Goal: Transaction & Acquisition: Book appointment/travel/reservation

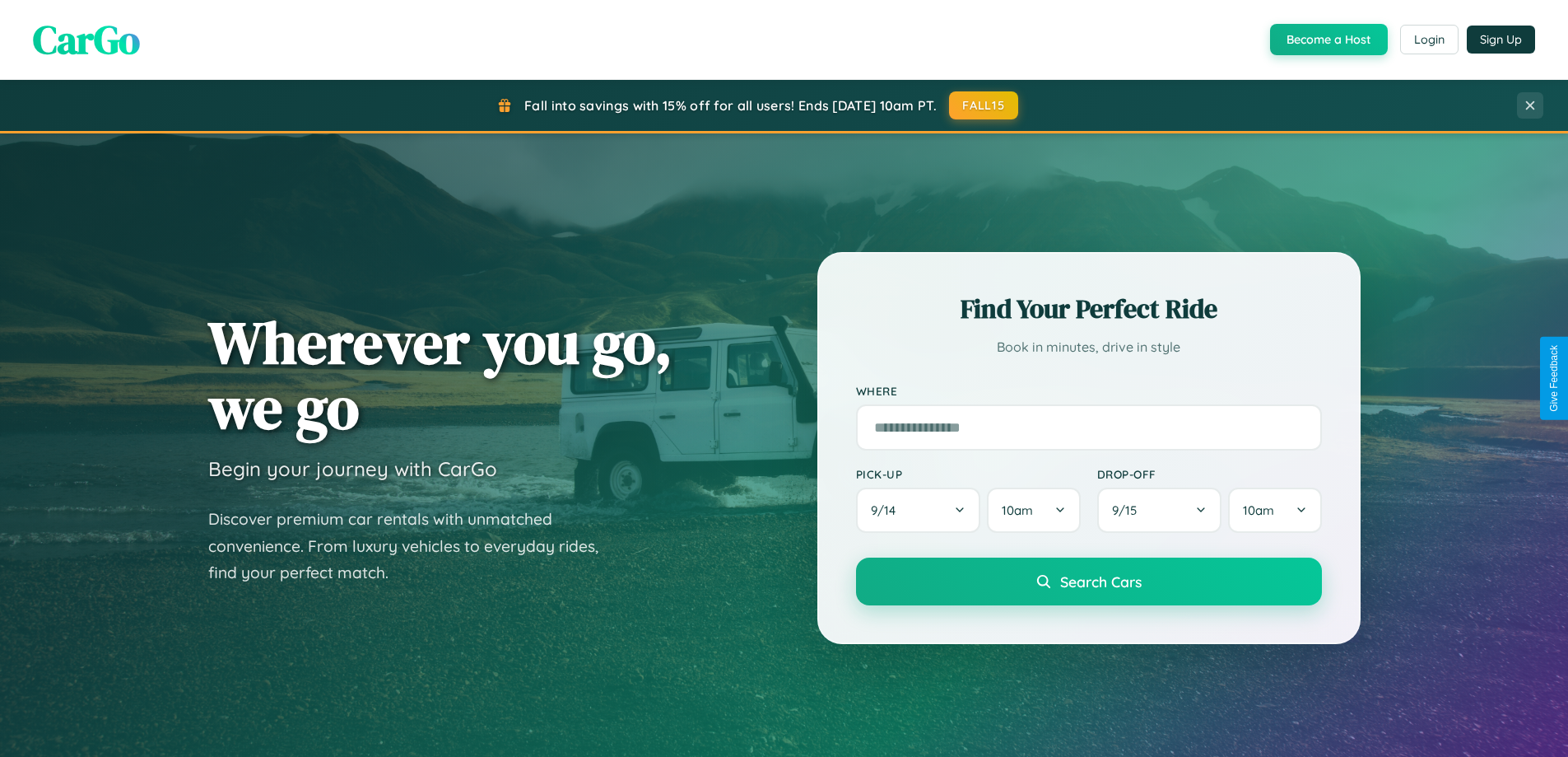
scroll to position [2646, 0]
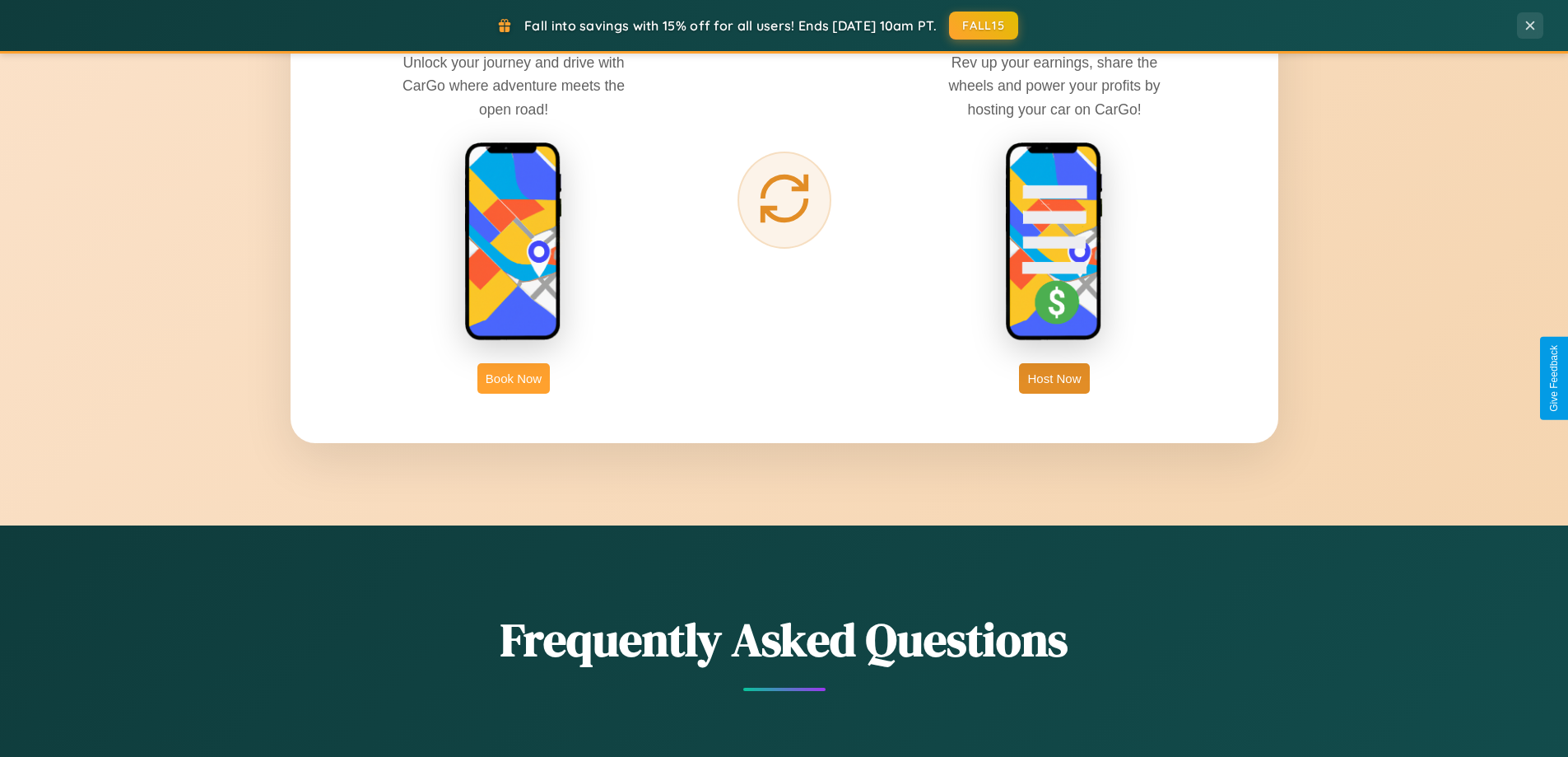
click at [513, 378] on button "Book Now" at bounding box center [513, 378] width 72 height 31
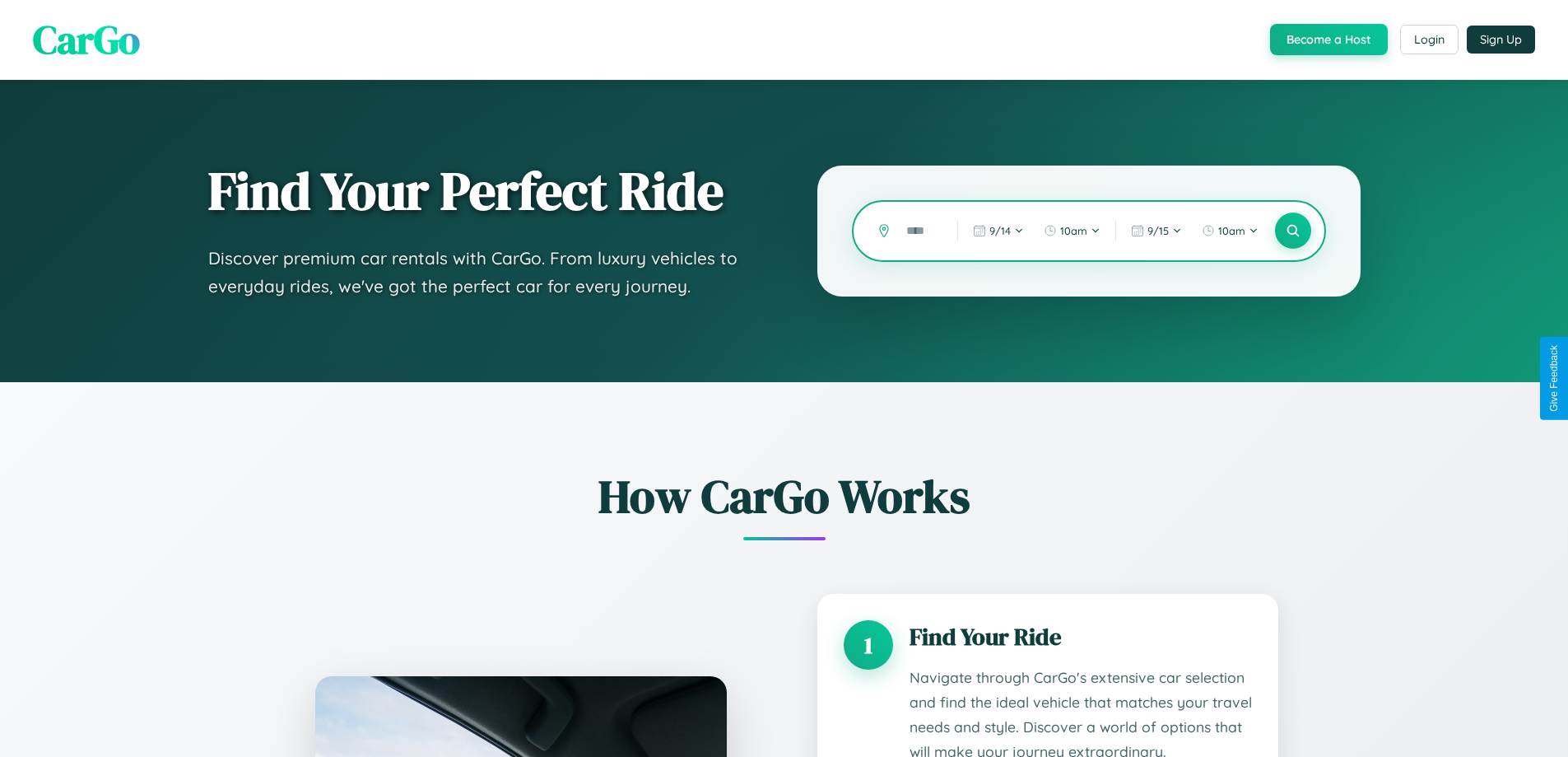
click at [919, 231] on input "text" at bounding box center [919, 231] width 43 height 29
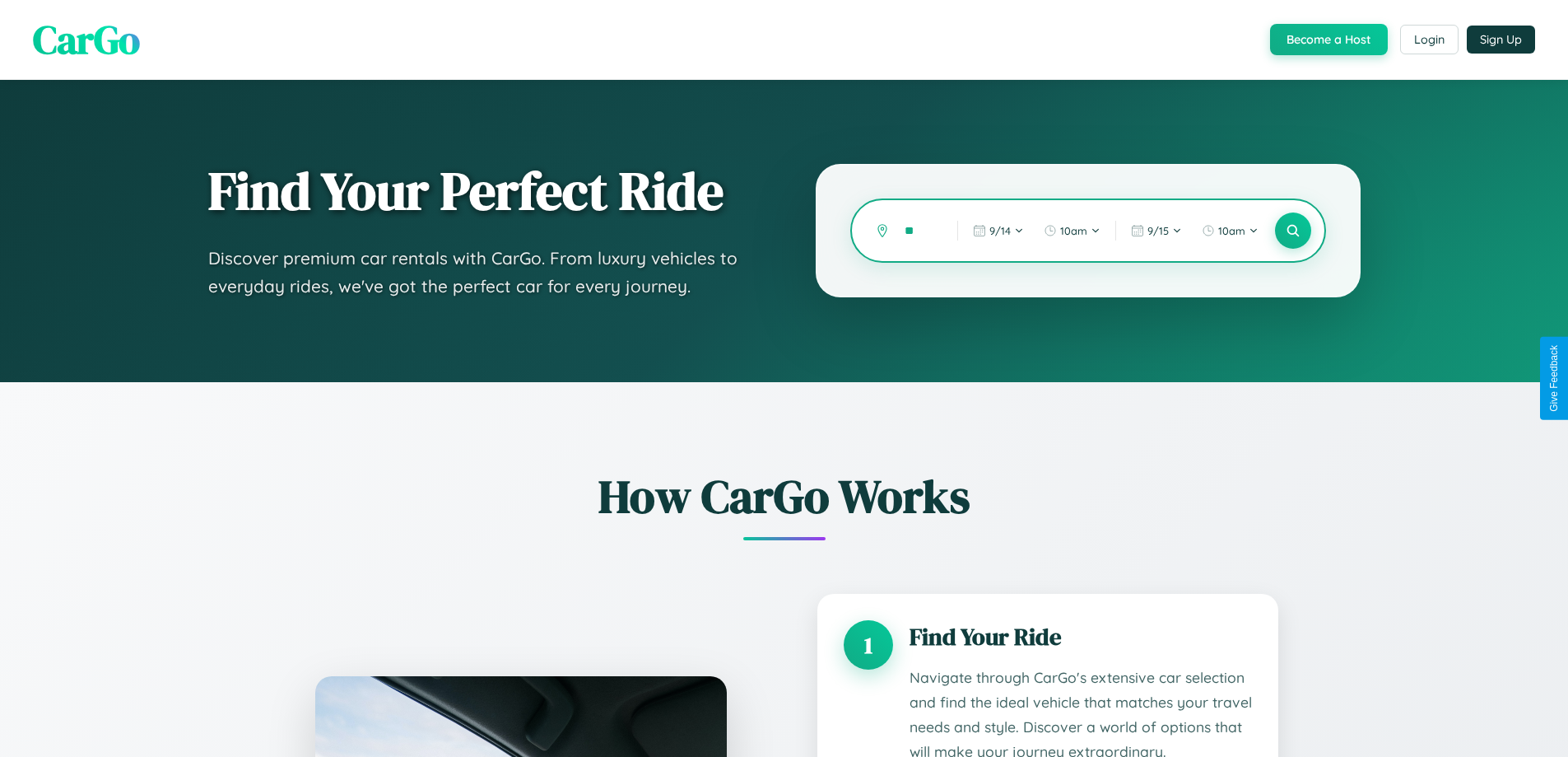
type input "*"
type input "*********"
click at [1292, 231] on icon at bounding box center [1293, 232] width 16 height 16
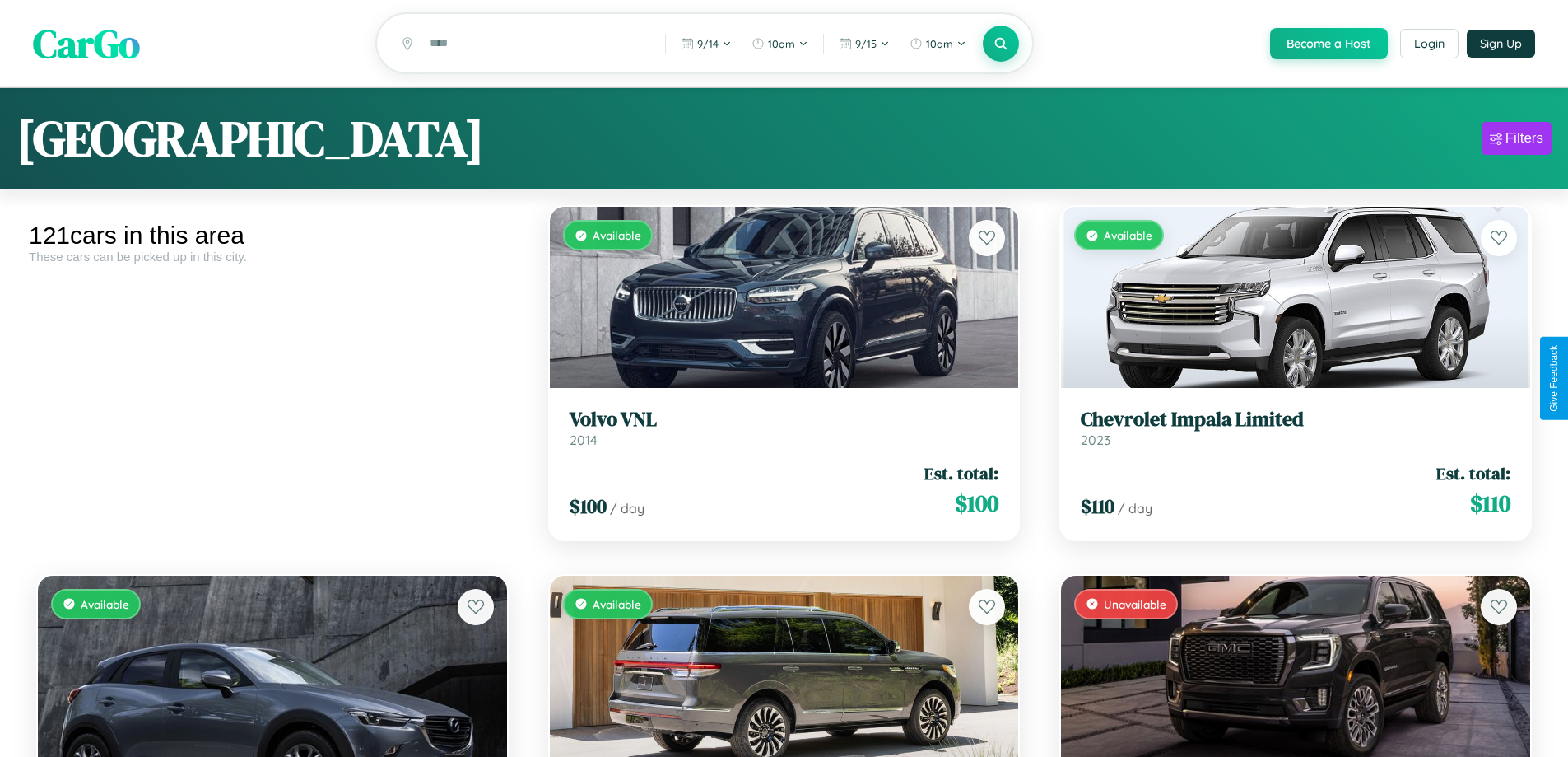
scroll to position [100, 0]
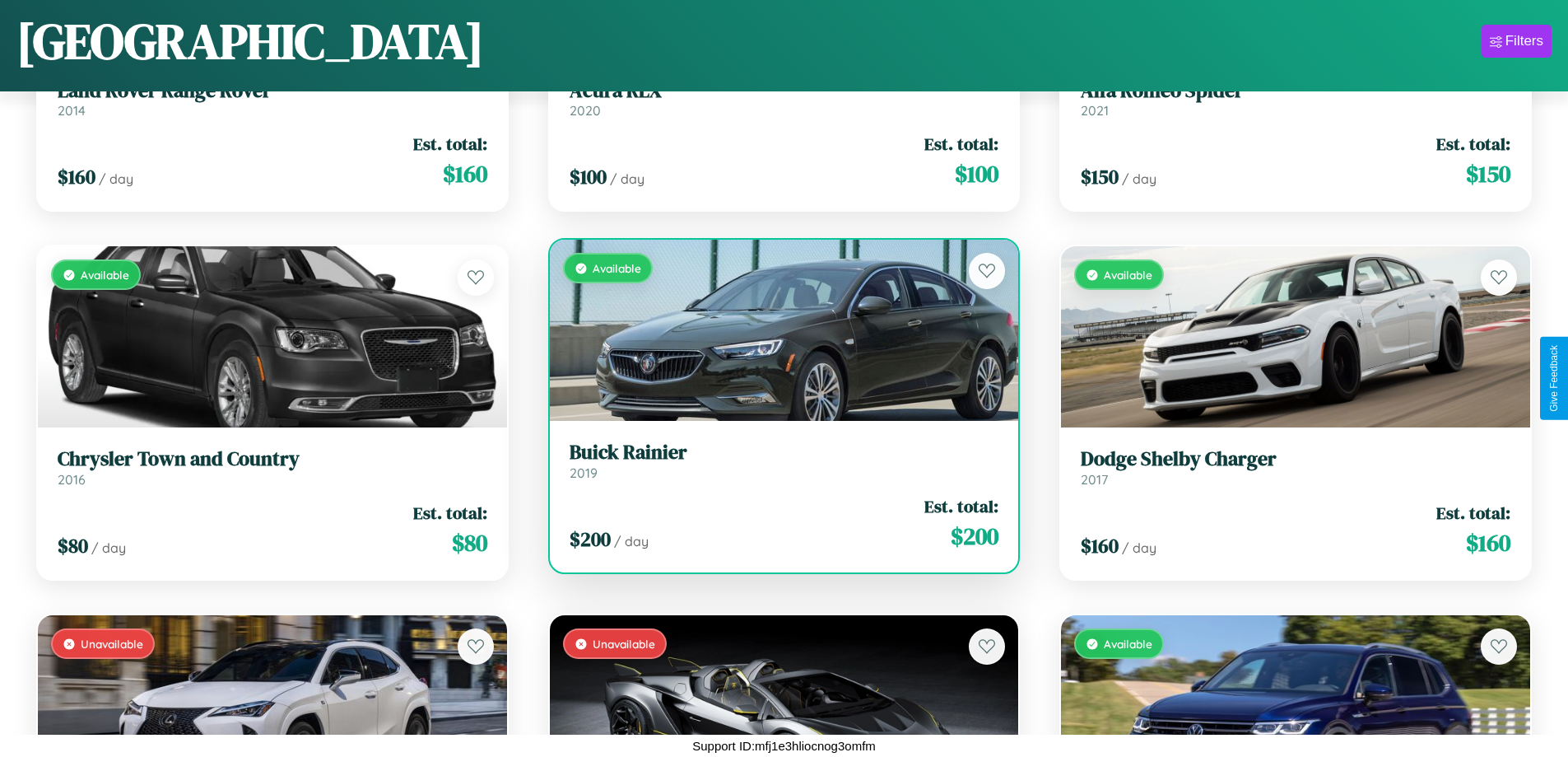
click at [778, 467] on link "Buick Rainier 2019" at bounding box center [784, 460] width 429 height 41
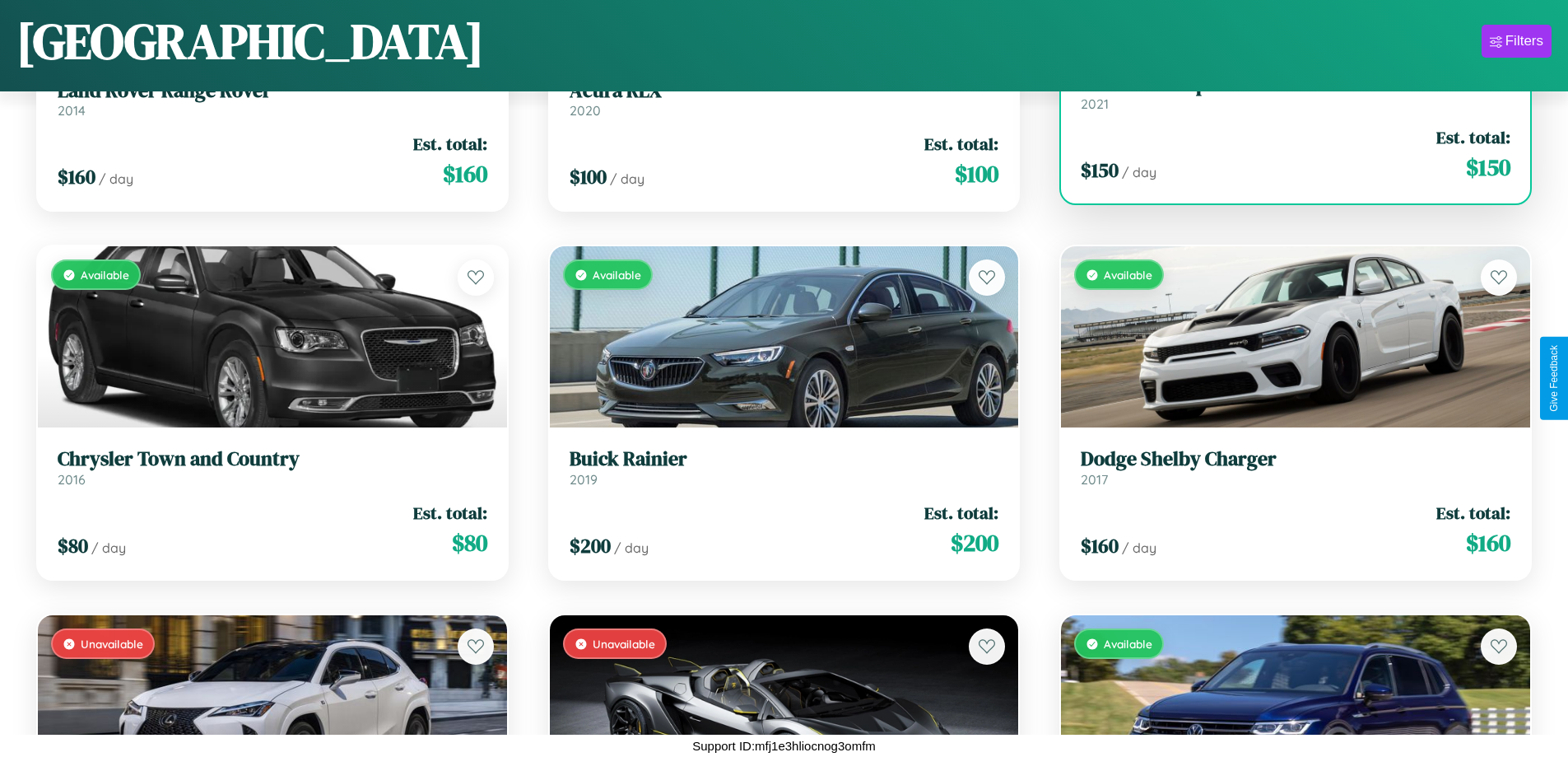
scroll to position [7975, 0]
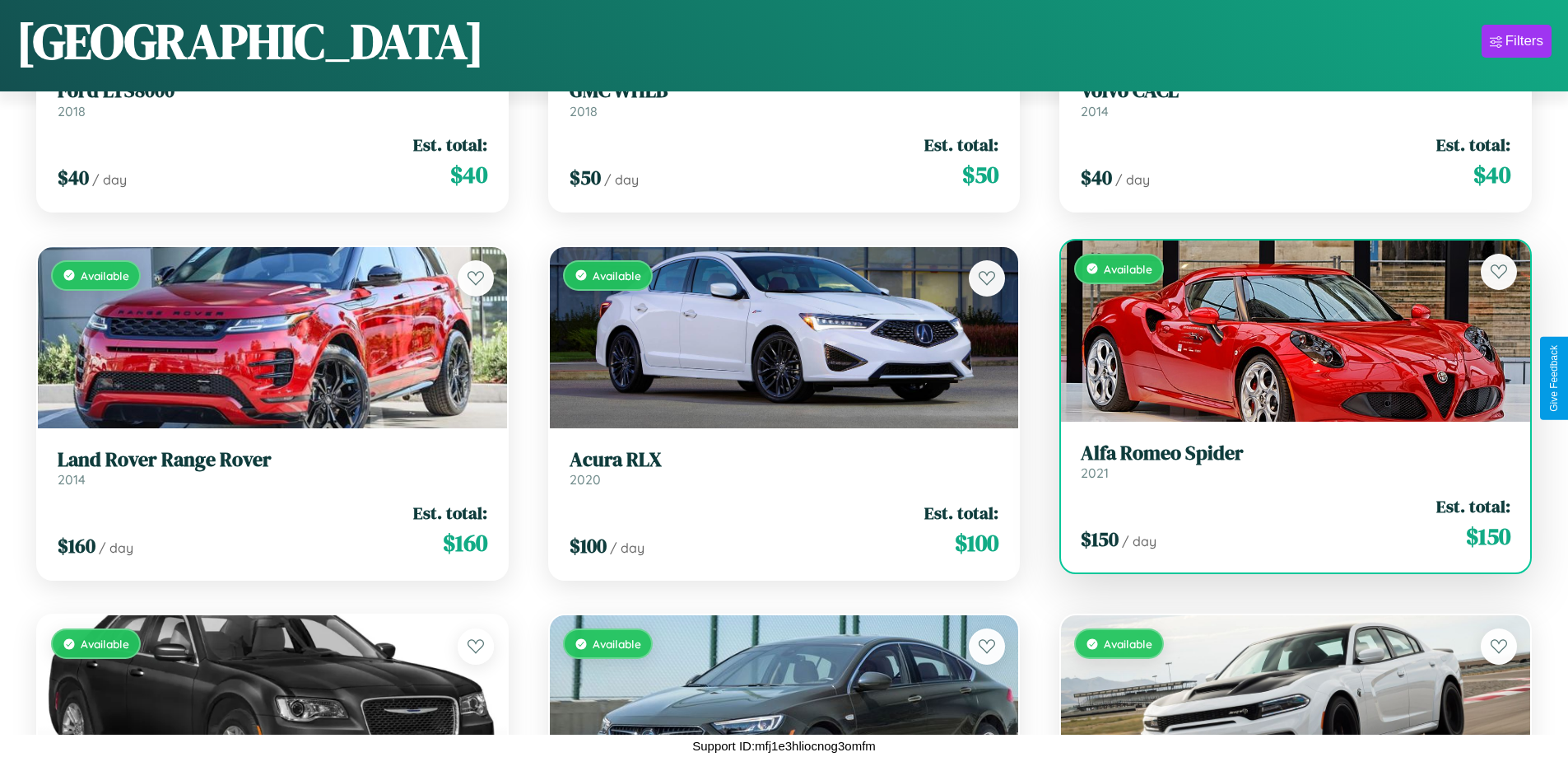
click at [1285, 467] on link "Alfa Romeo Spider 2021" at bounding box center [1296, 461] width 429 height 41
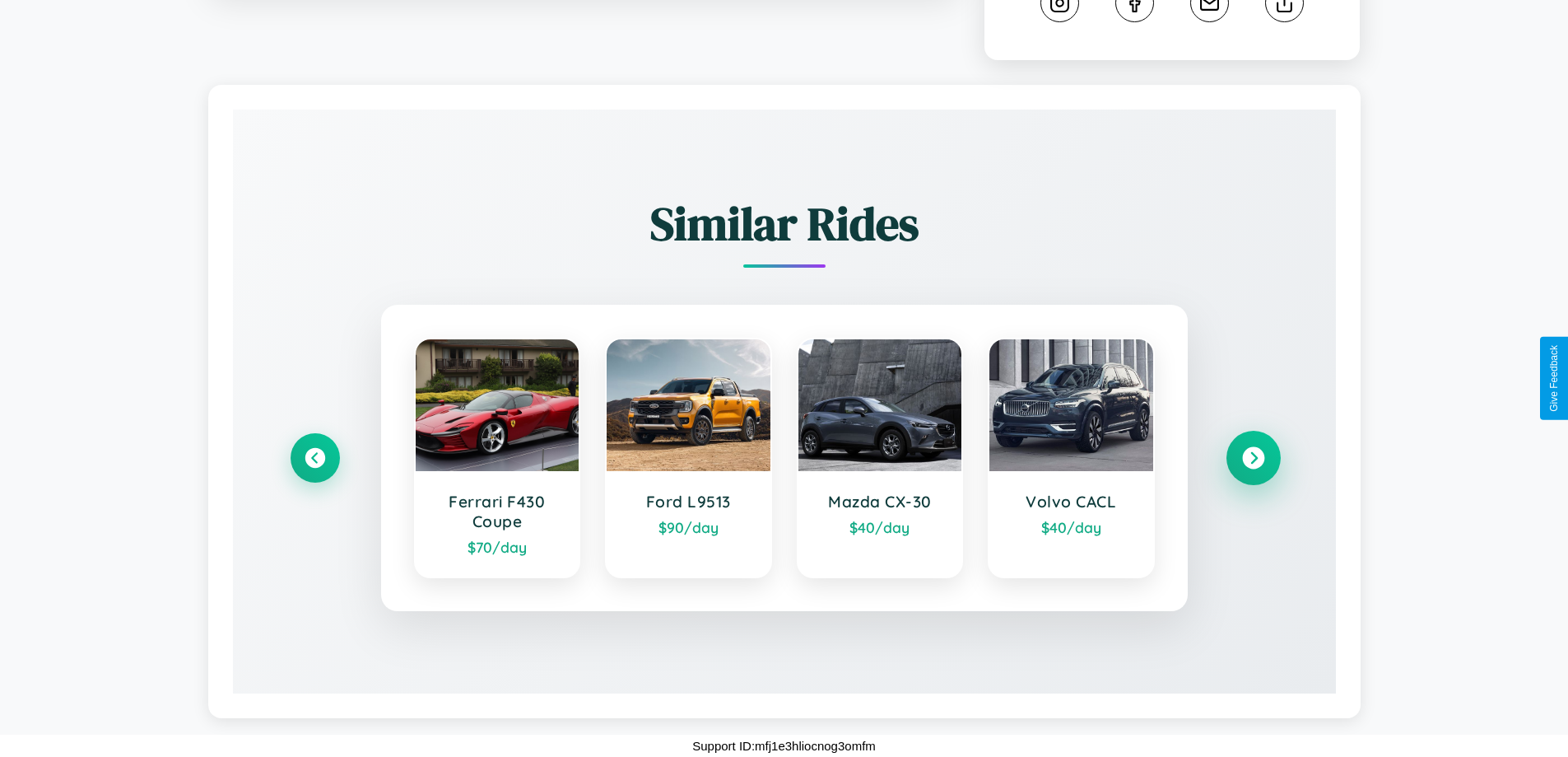
click at [1252, 458] on icon at bounding box center [1253, 458] width 22 height 22
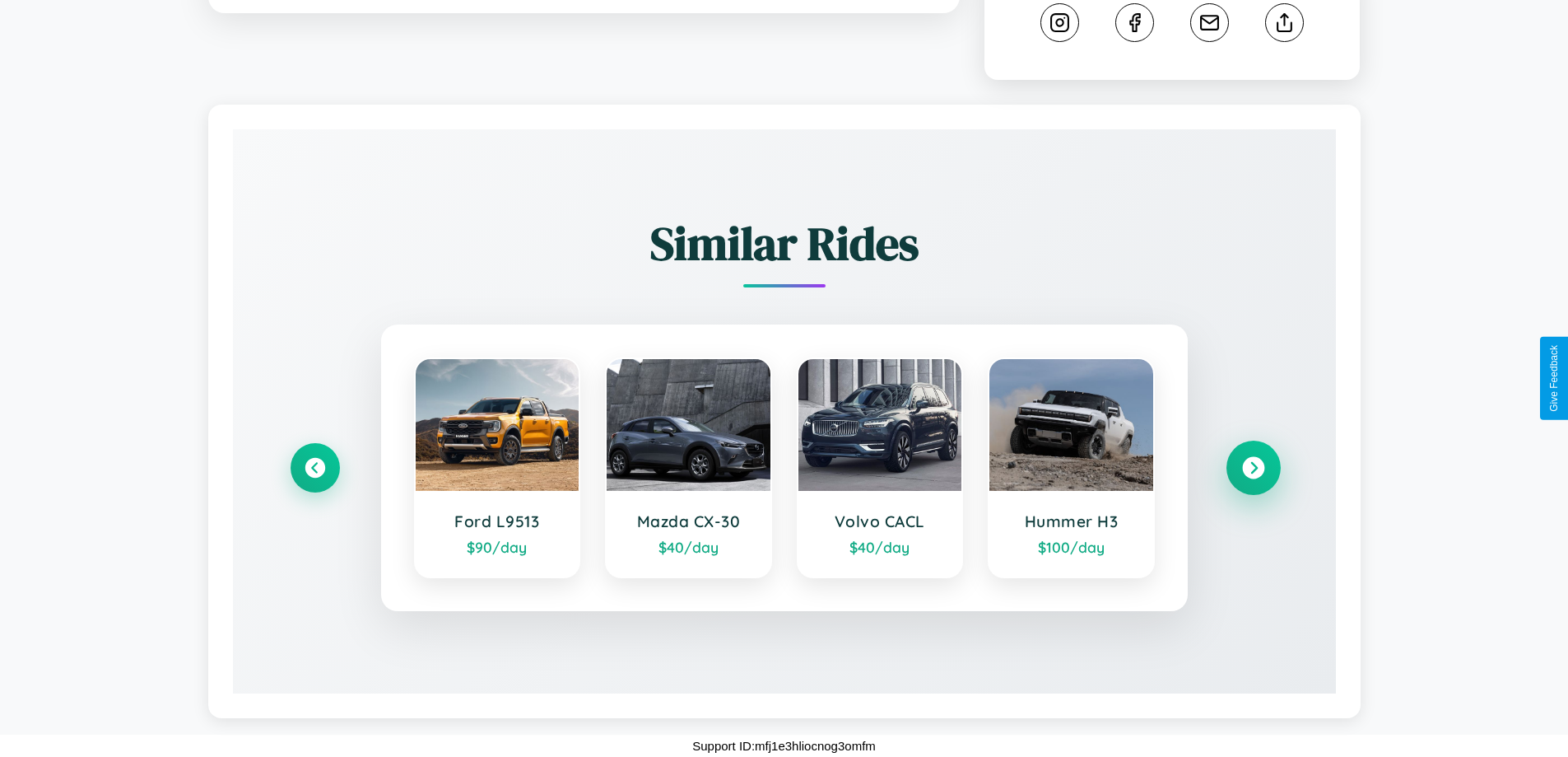
scroll to position [897, 0]
click at [1252, 468] on icon at bounding box center [1253, 468] width 22 height 22
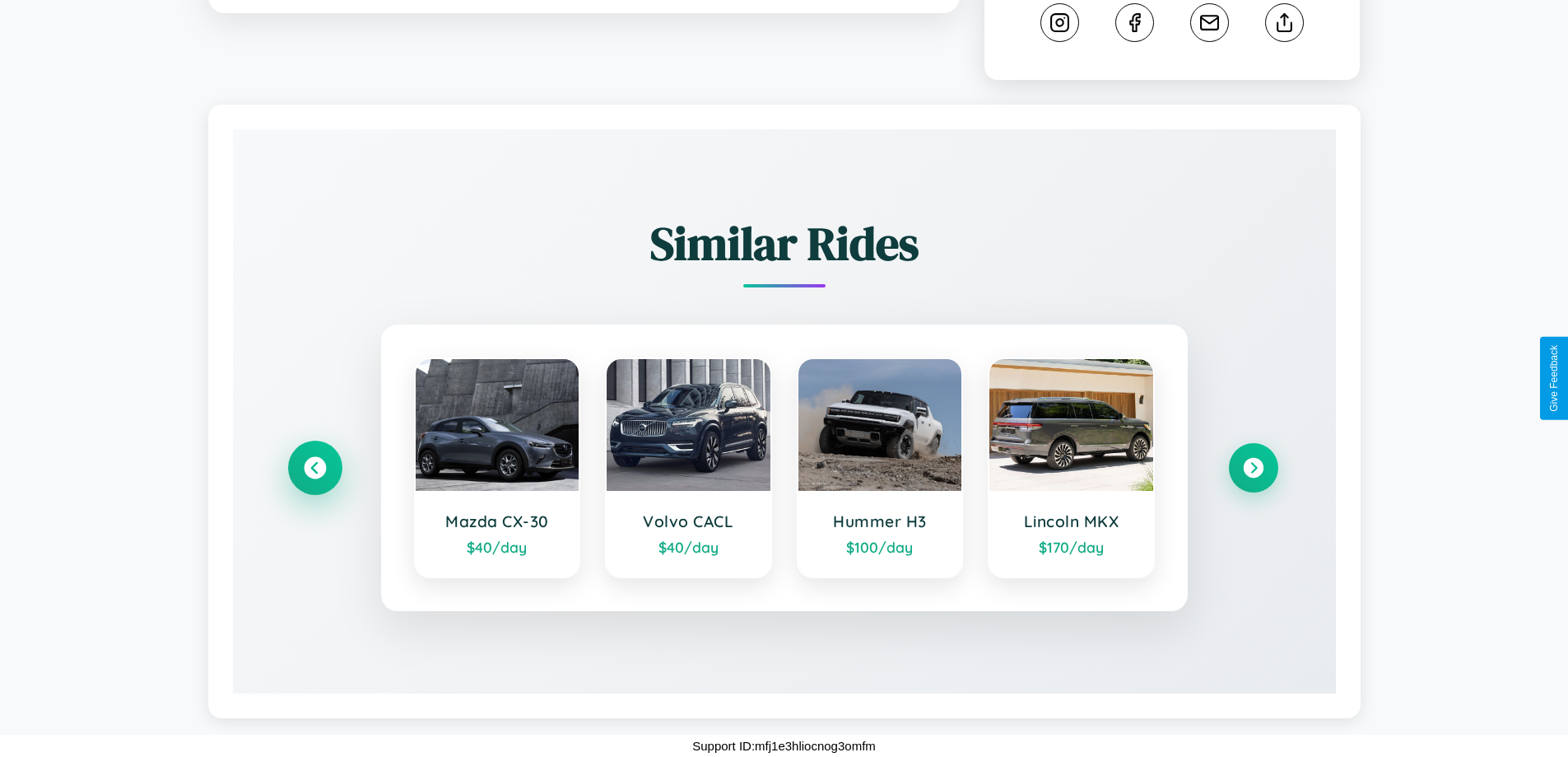
click at [315, 468] on icon at bounding box center [315, 468] width 22 height 22
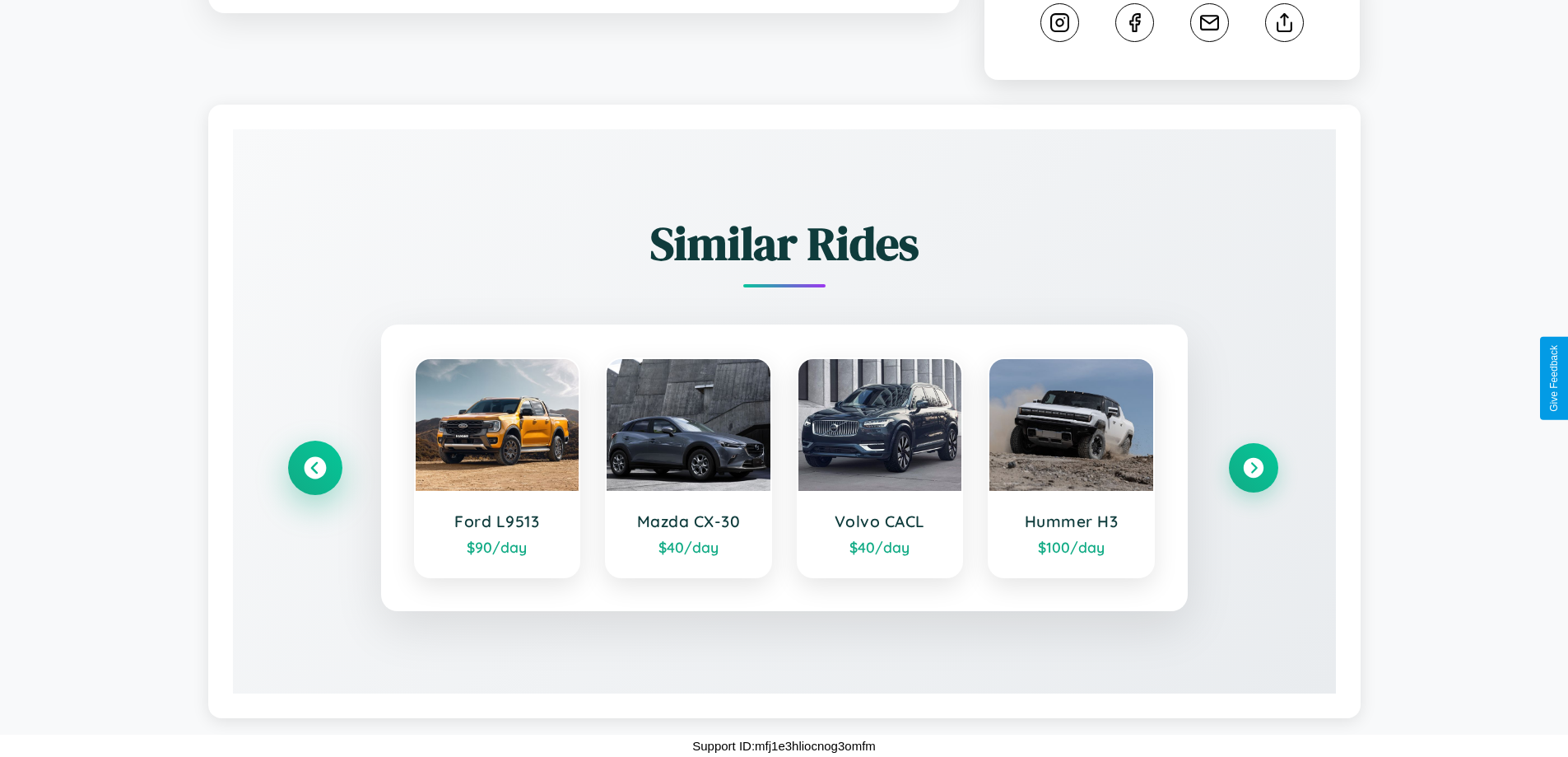
click at [315, 468] on icon at bounding box center [315, 468] width 22 height 22
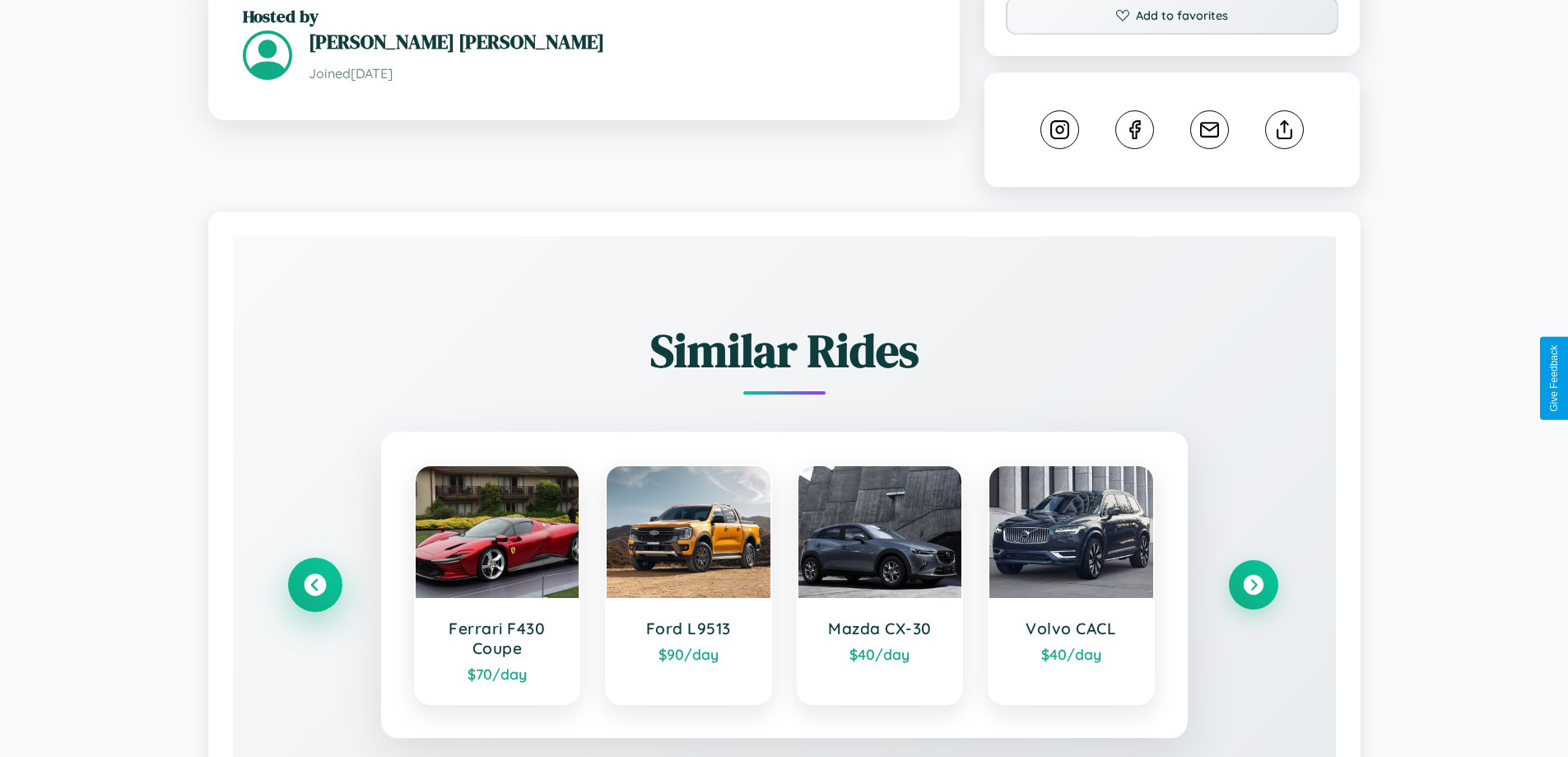
scroll to position [169, 0]
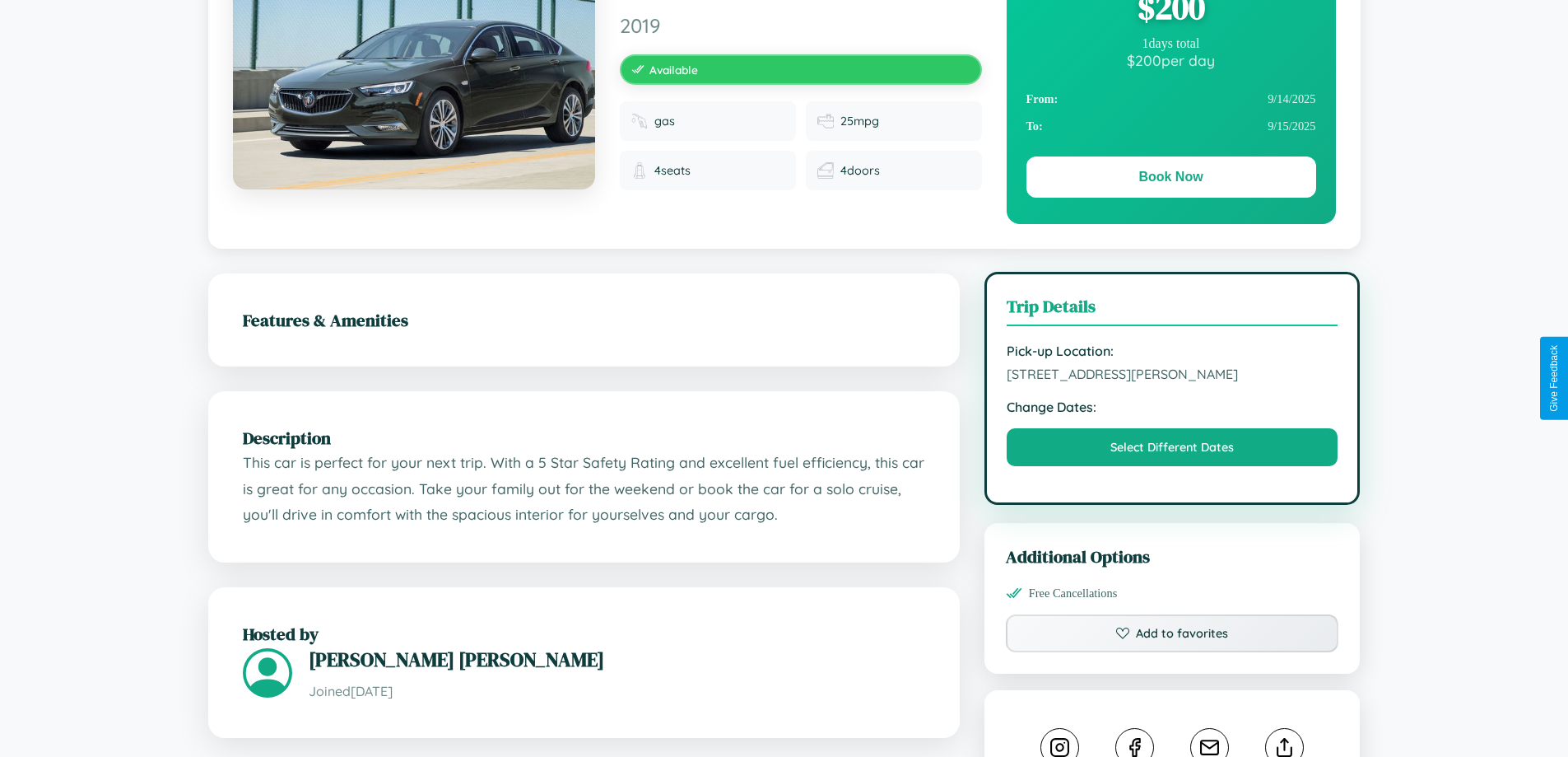
click at [1172, 376] on span "5285 Smith Street Stockholm Sweden 74250" at bounding box center [1172, 373] width 331 height 17
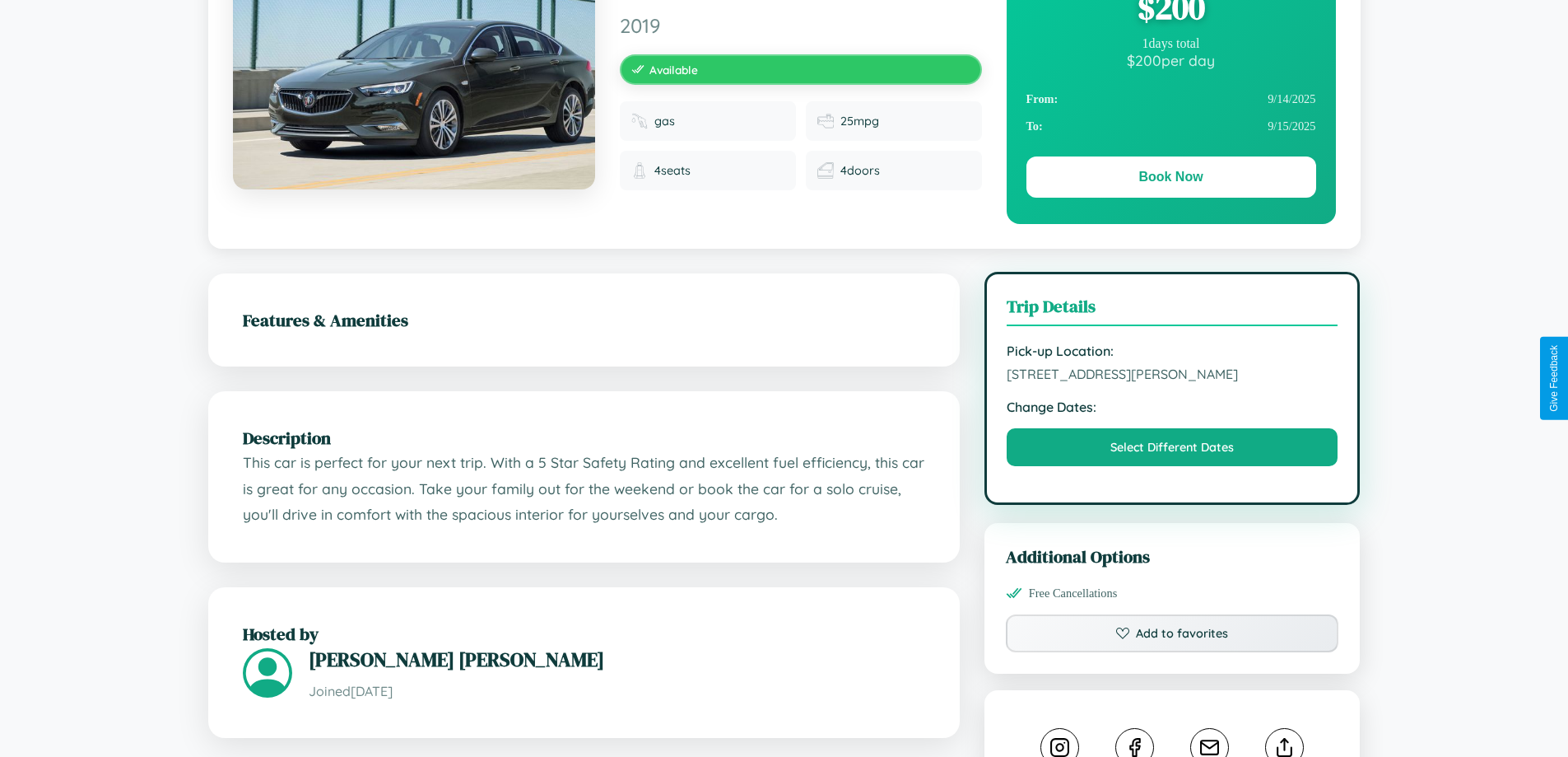
click at [1172, 376] on span "5285 Smith Street Stockholm Sweden 74250" at bounding box center [1172, 373] width 331 height 17
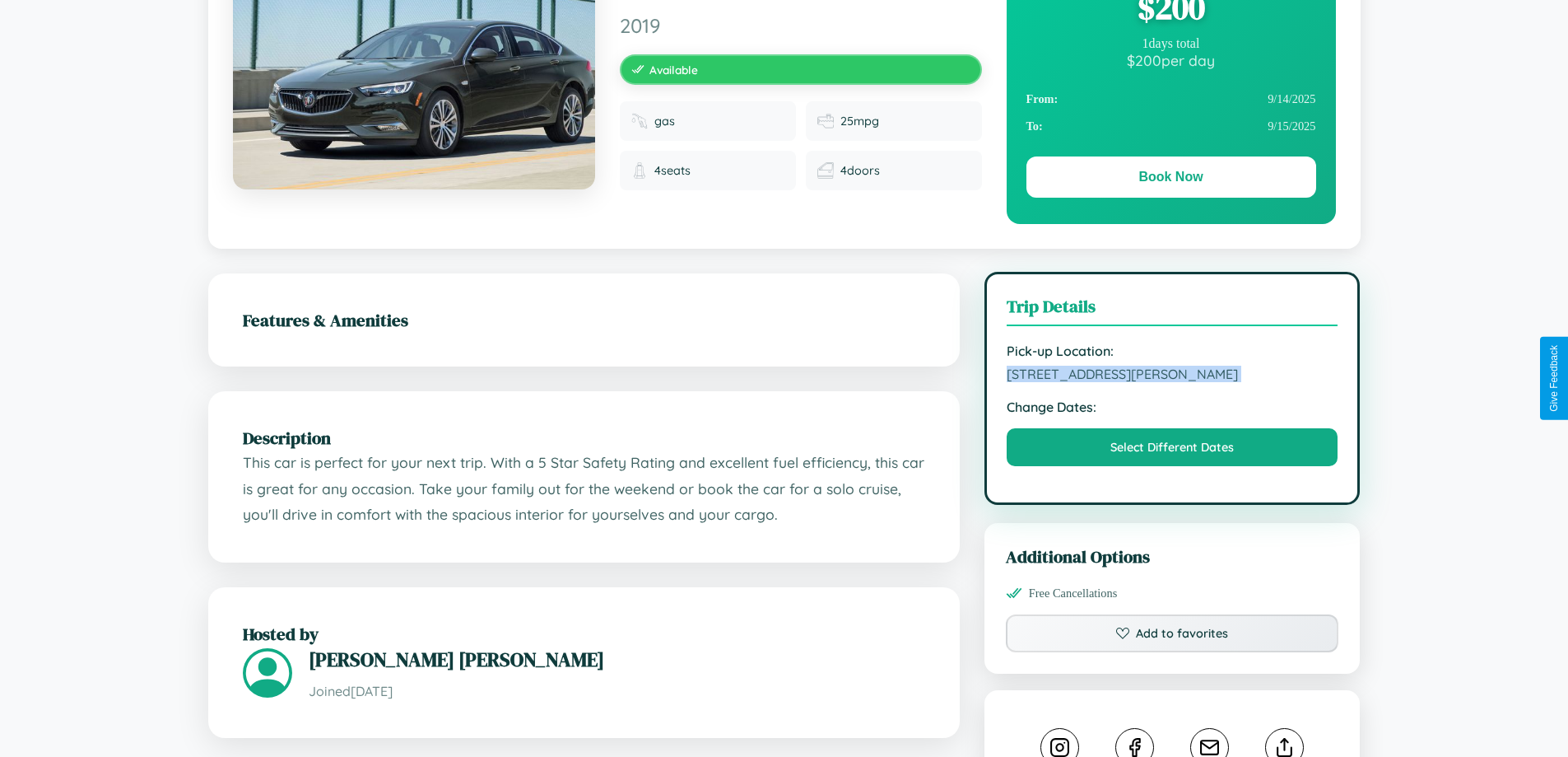
click at [1172, 376] on span "5285 Smith Street Stockholm Sweden 74250" at bounding box center [1172, 373] width 331 height 17
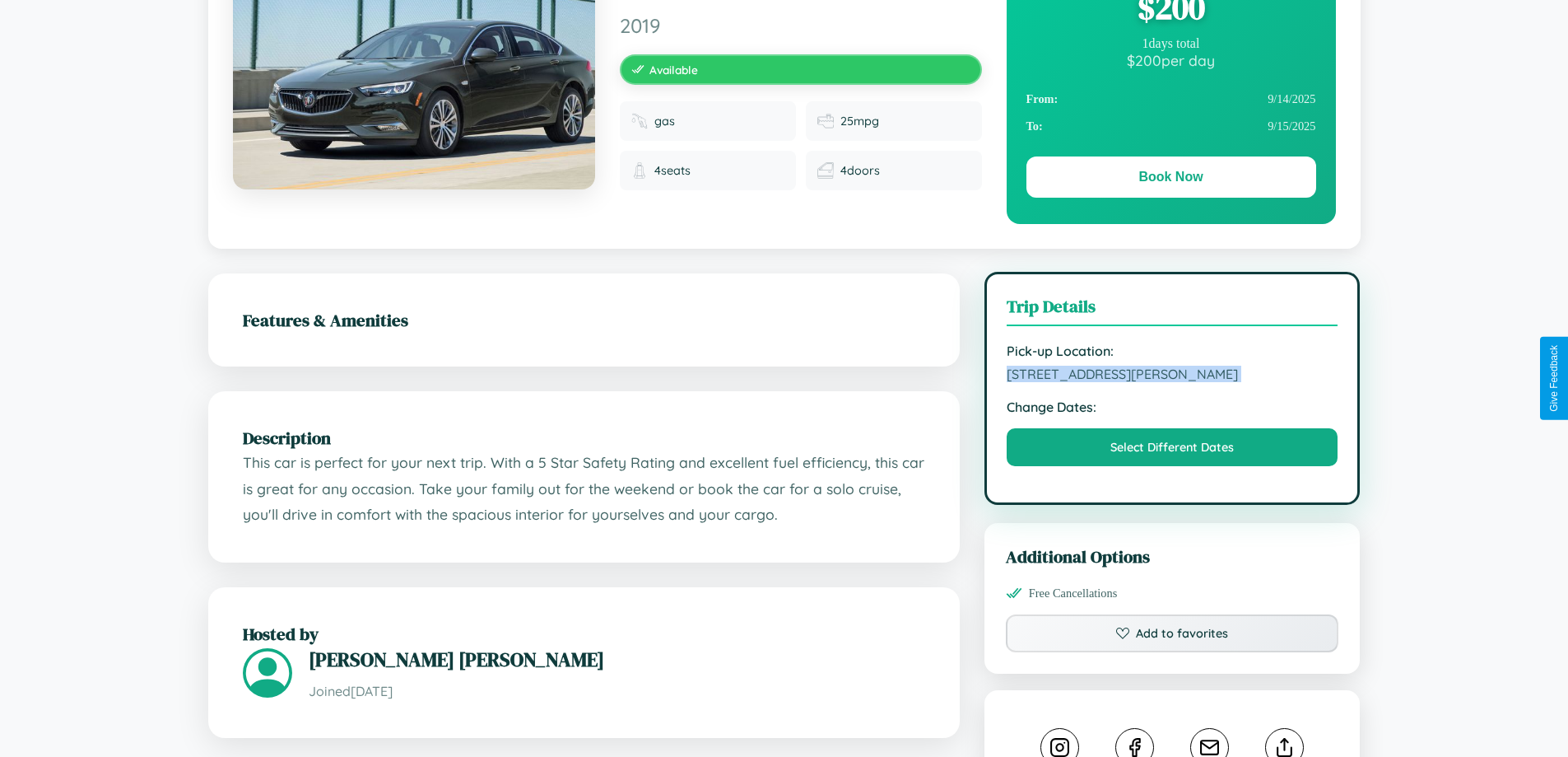
click at [1172, 376] on span "5285 Smith Street Stockholm Sweden 74250" at bounding box center [1172, 373] width 331 height 17
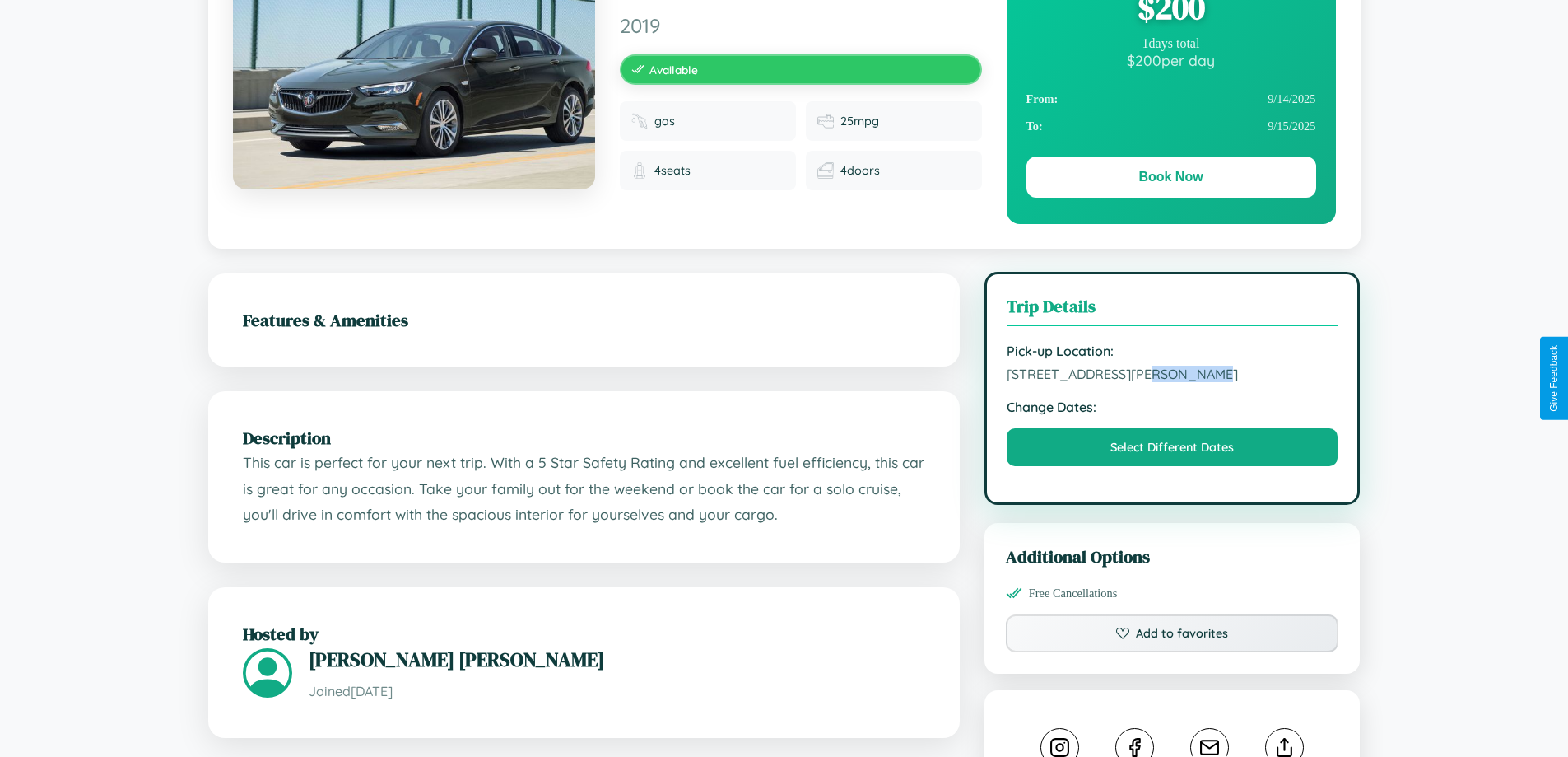
click at [1172, 376] on span "5285 Smith Street Stockholm Sweden 74250" at bounding box center [1172, 373] width 331 height 17
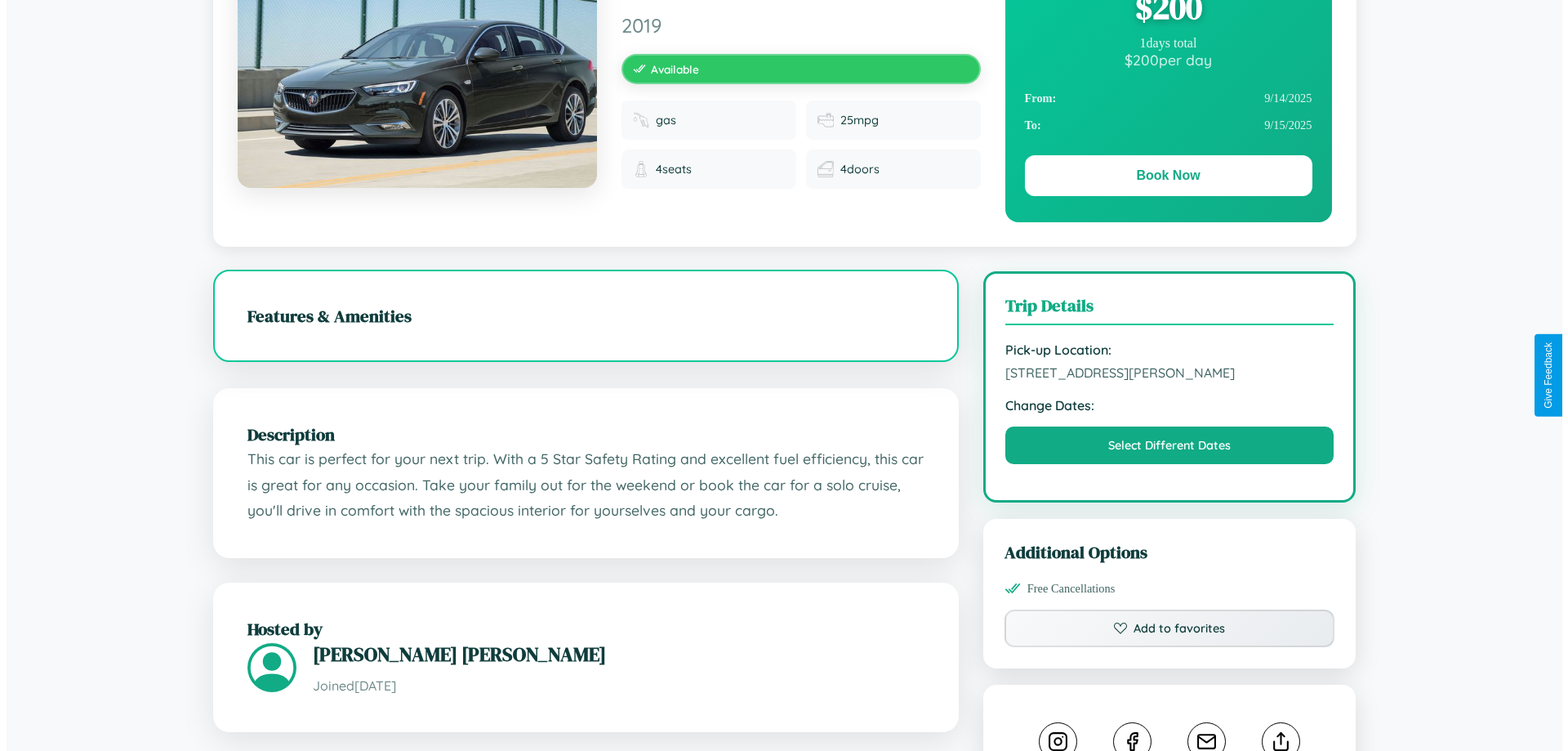
scroll to position [0, 0]
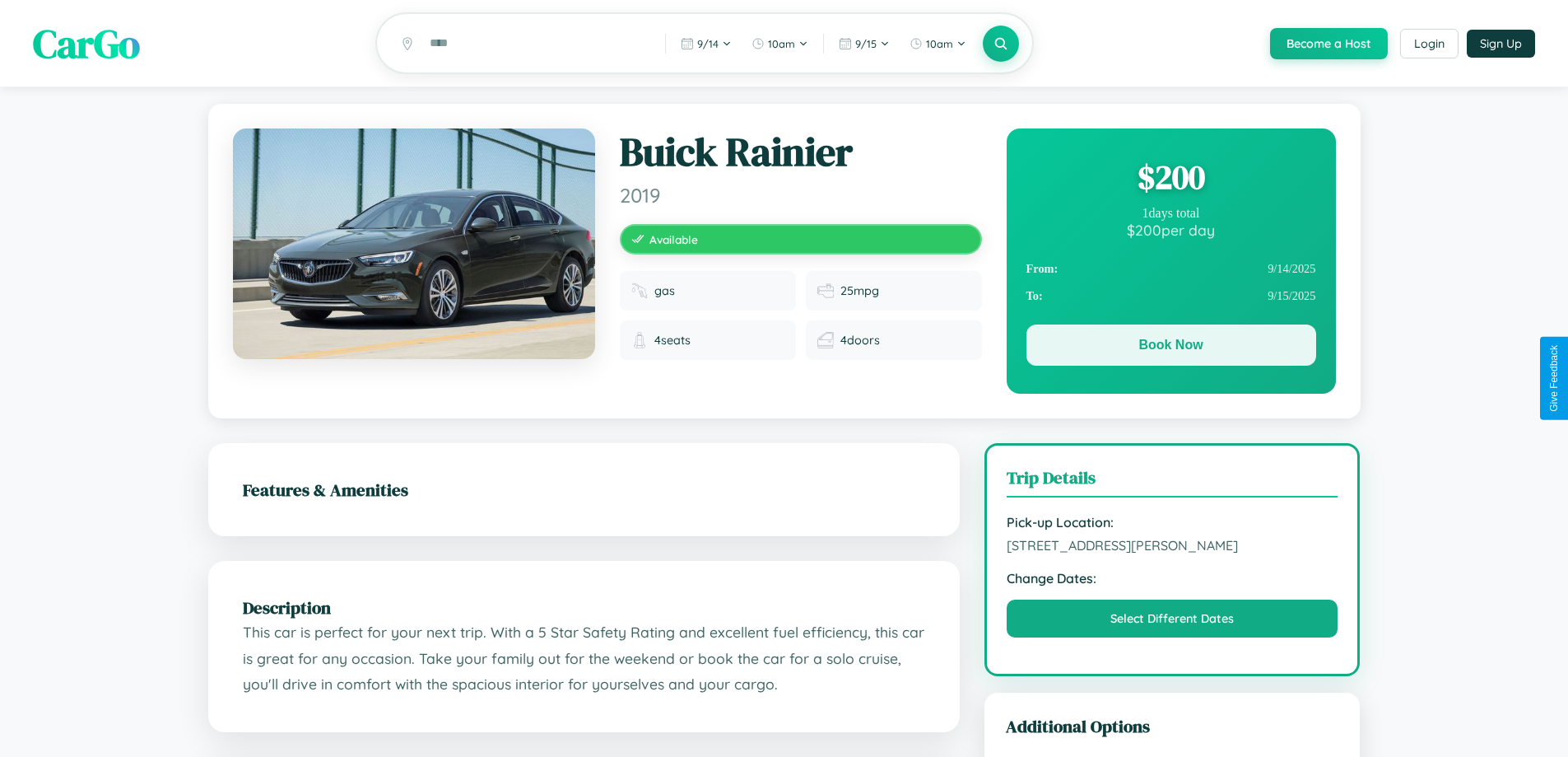
click at [1170, 347] on button "Book Now" at bounding box center [1171, 345] width 290 height 42
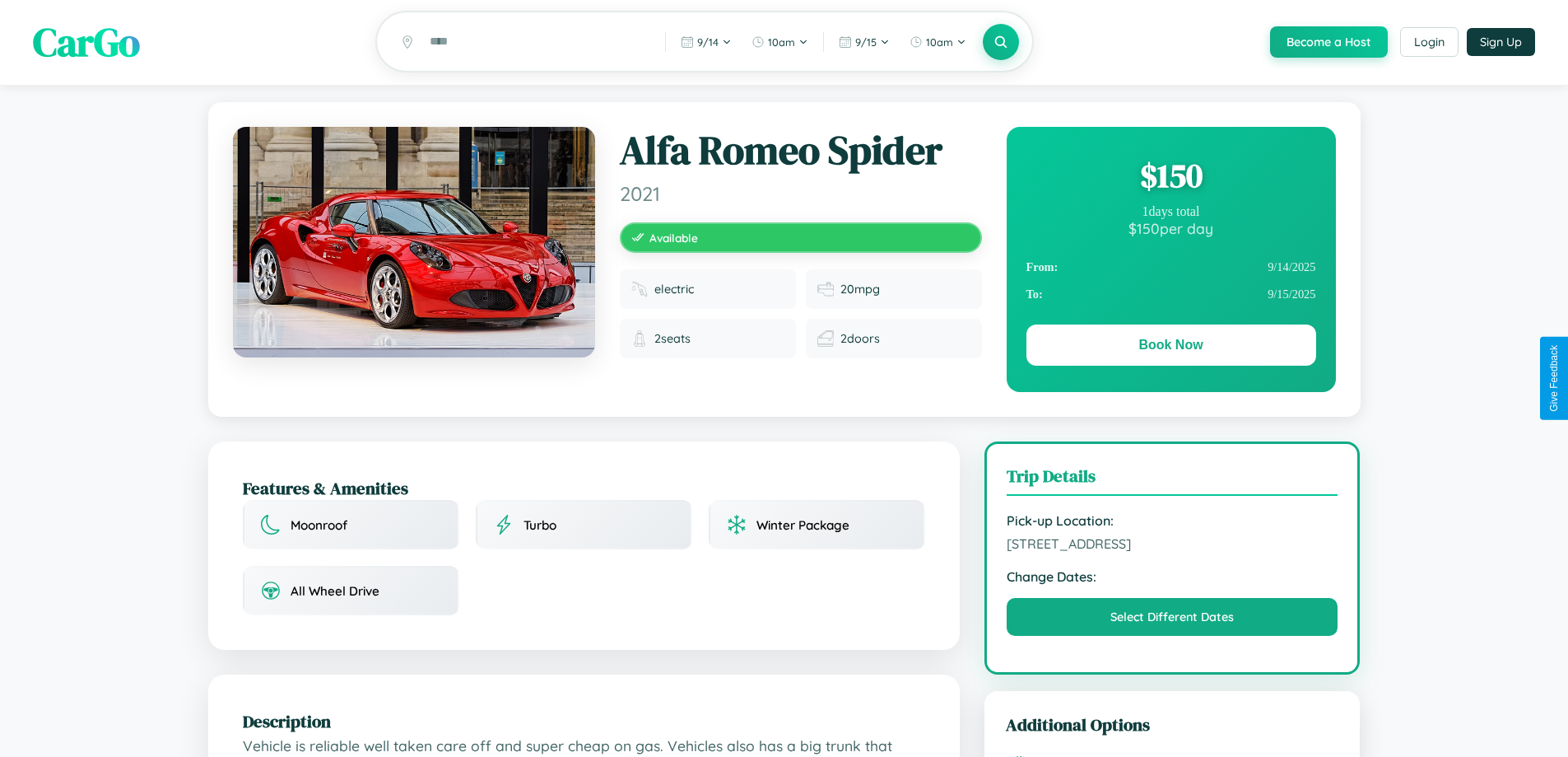
scroll to position [965, 0]
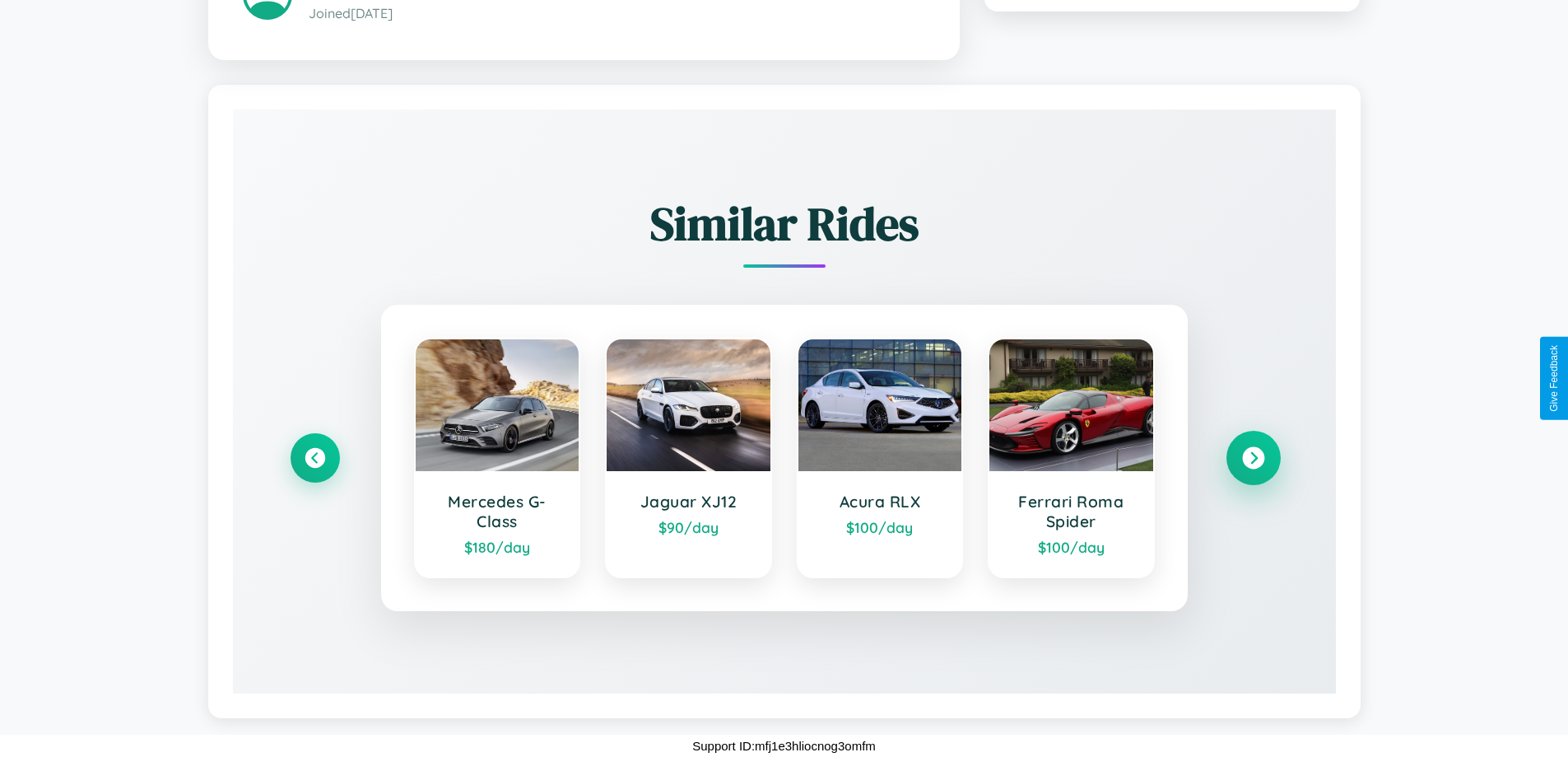
click at [1252, 457] on icon at bounding box center [1253, 457] width 22 height 22
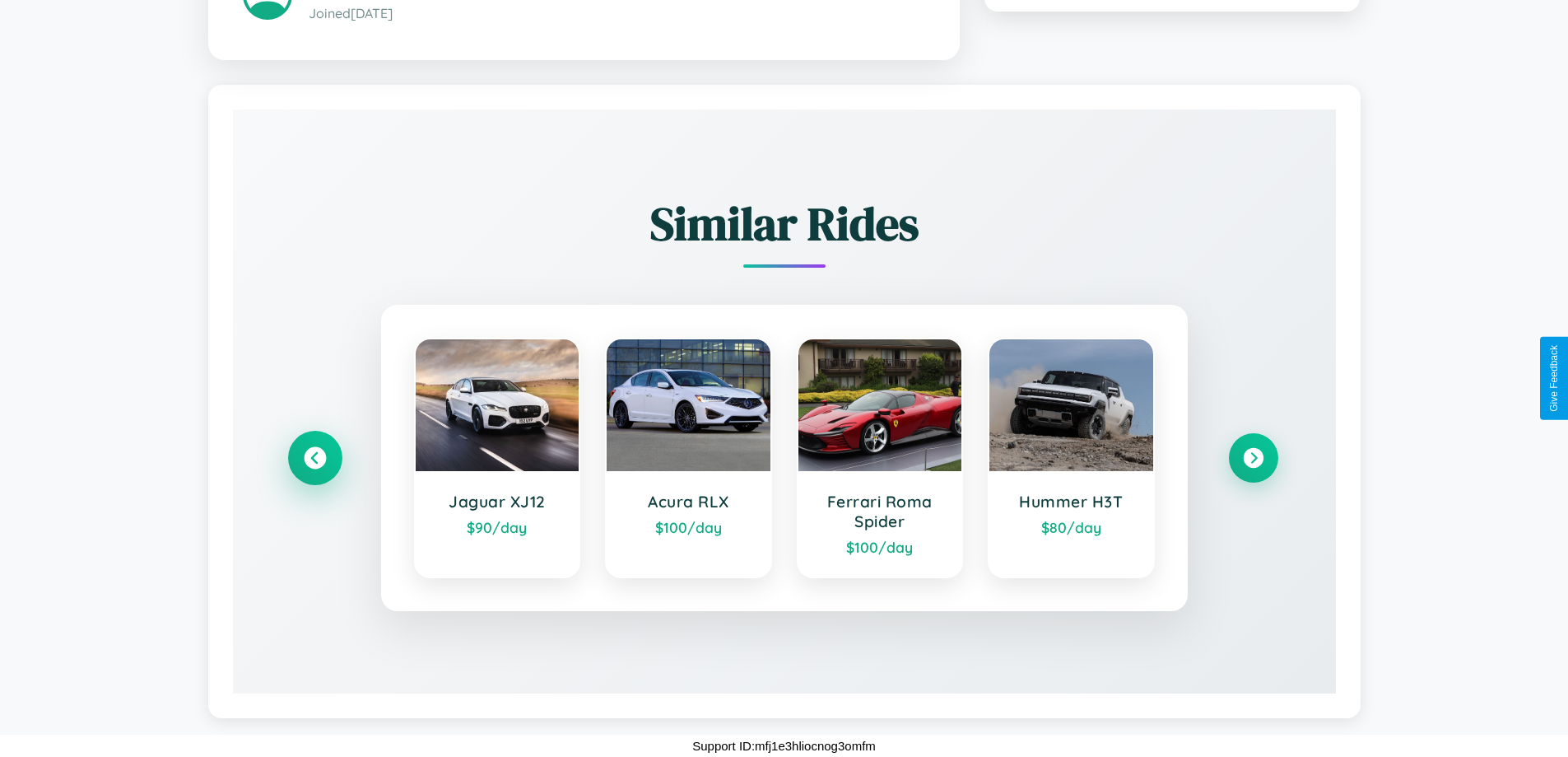
click at [315, 457] on icon at bounding box center [315, 457] width 22 height 22
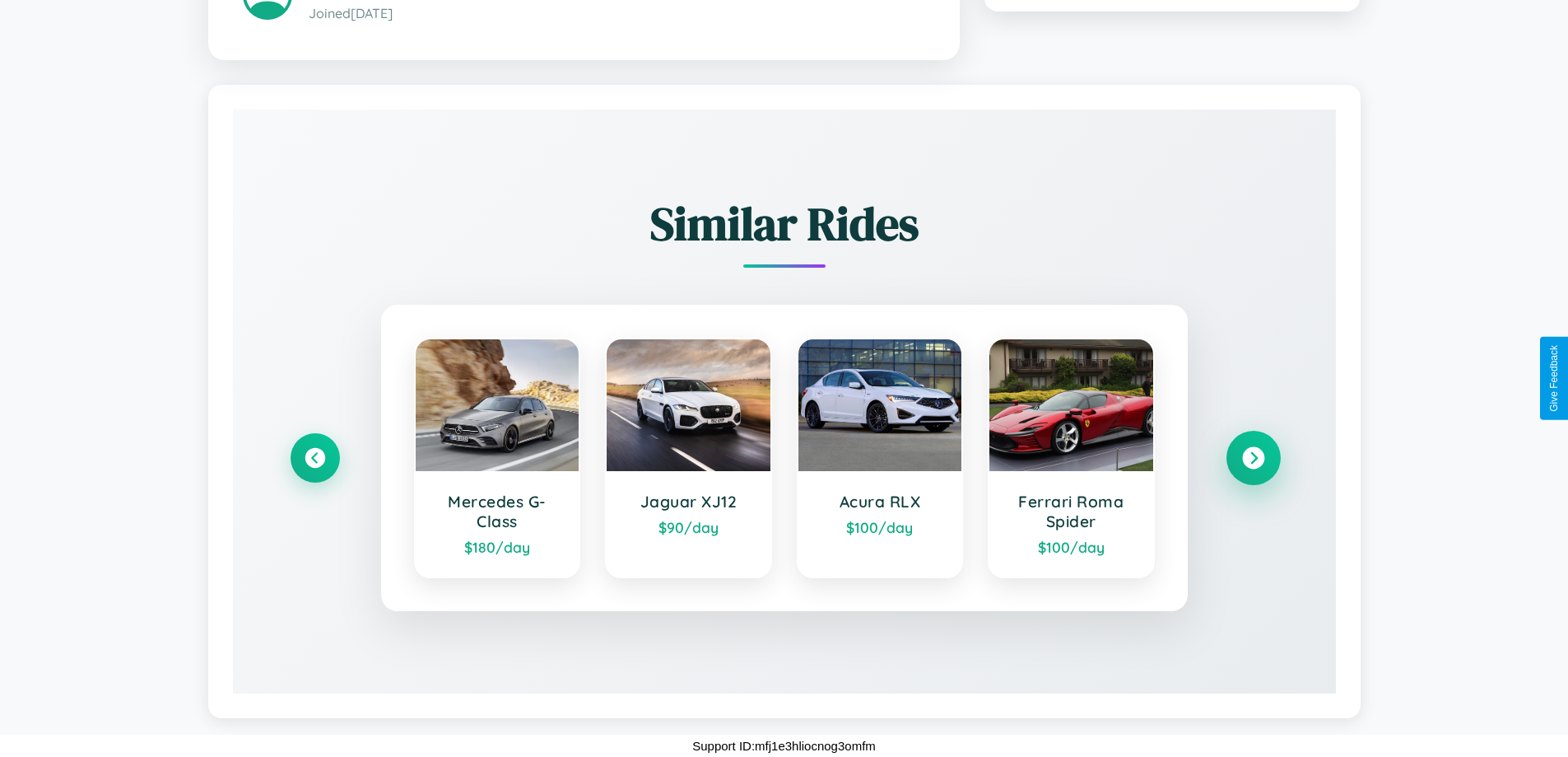
click at [1252, 457] on icon at bounding box center [1253, 457] width 22 height 22
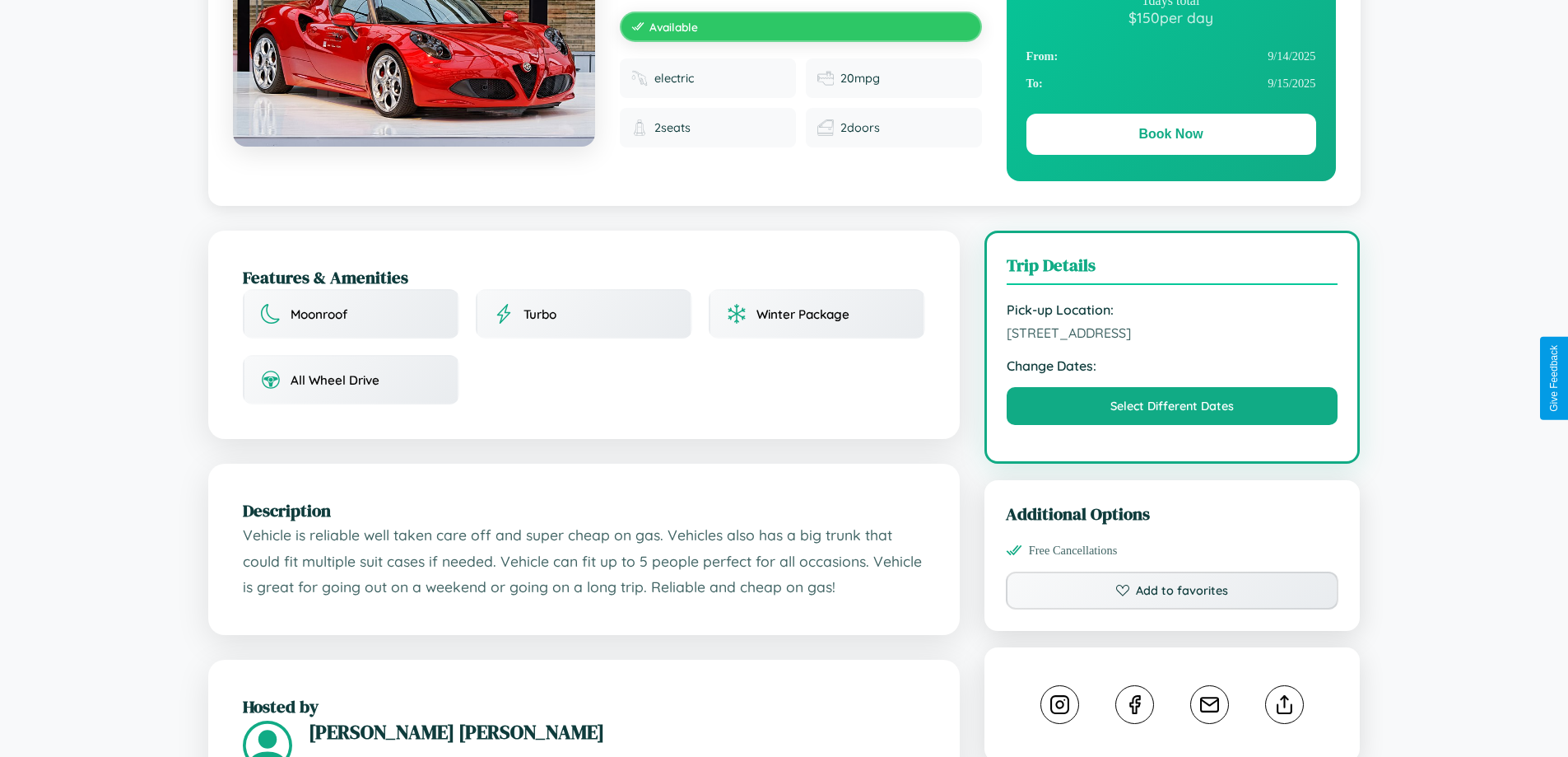
scroll to position [169, 0]
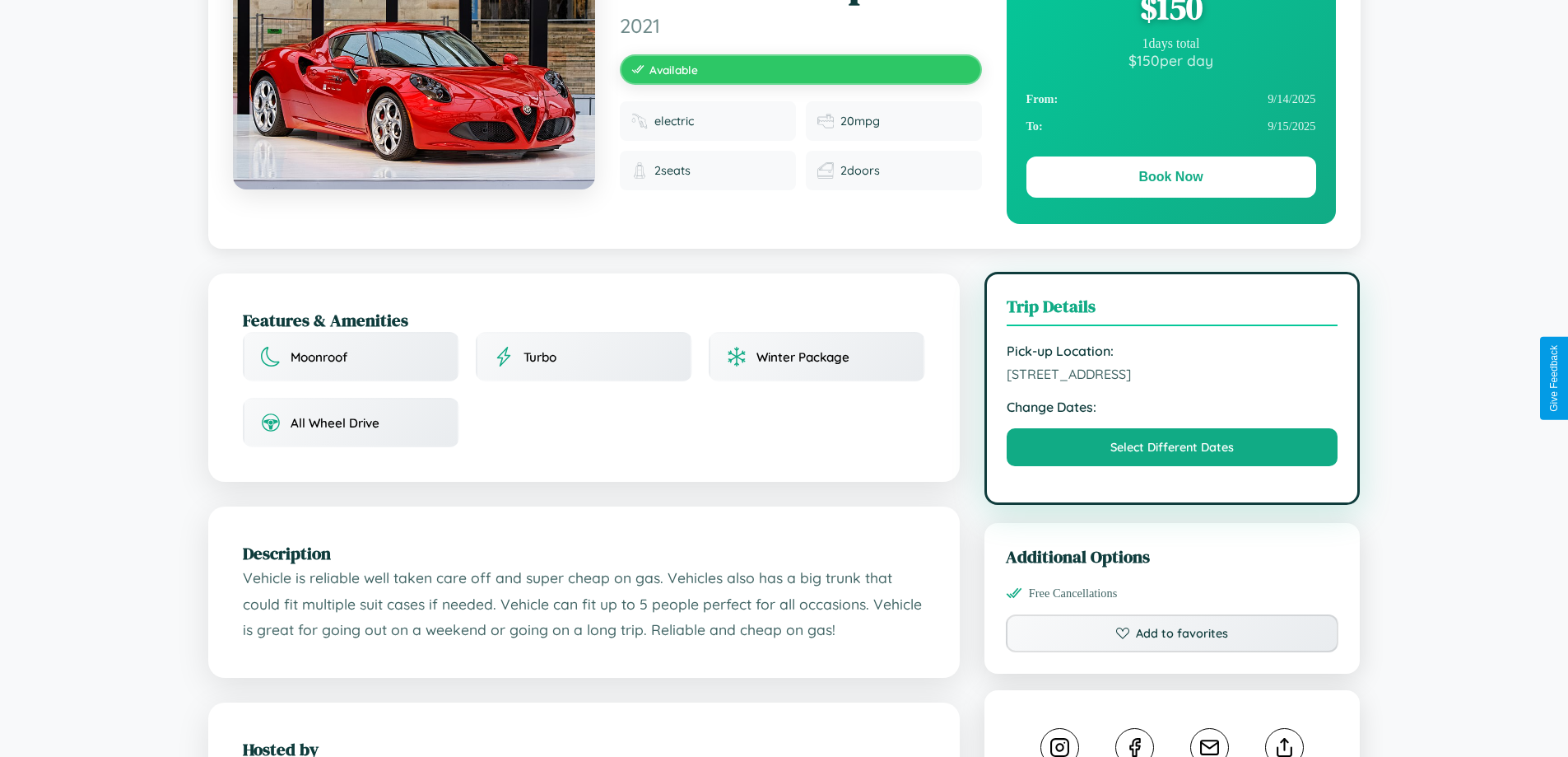
click at [1172, 376] on span "[STREET_ADDRESS]" at bounding box center [1172, 373] width 331 height 17
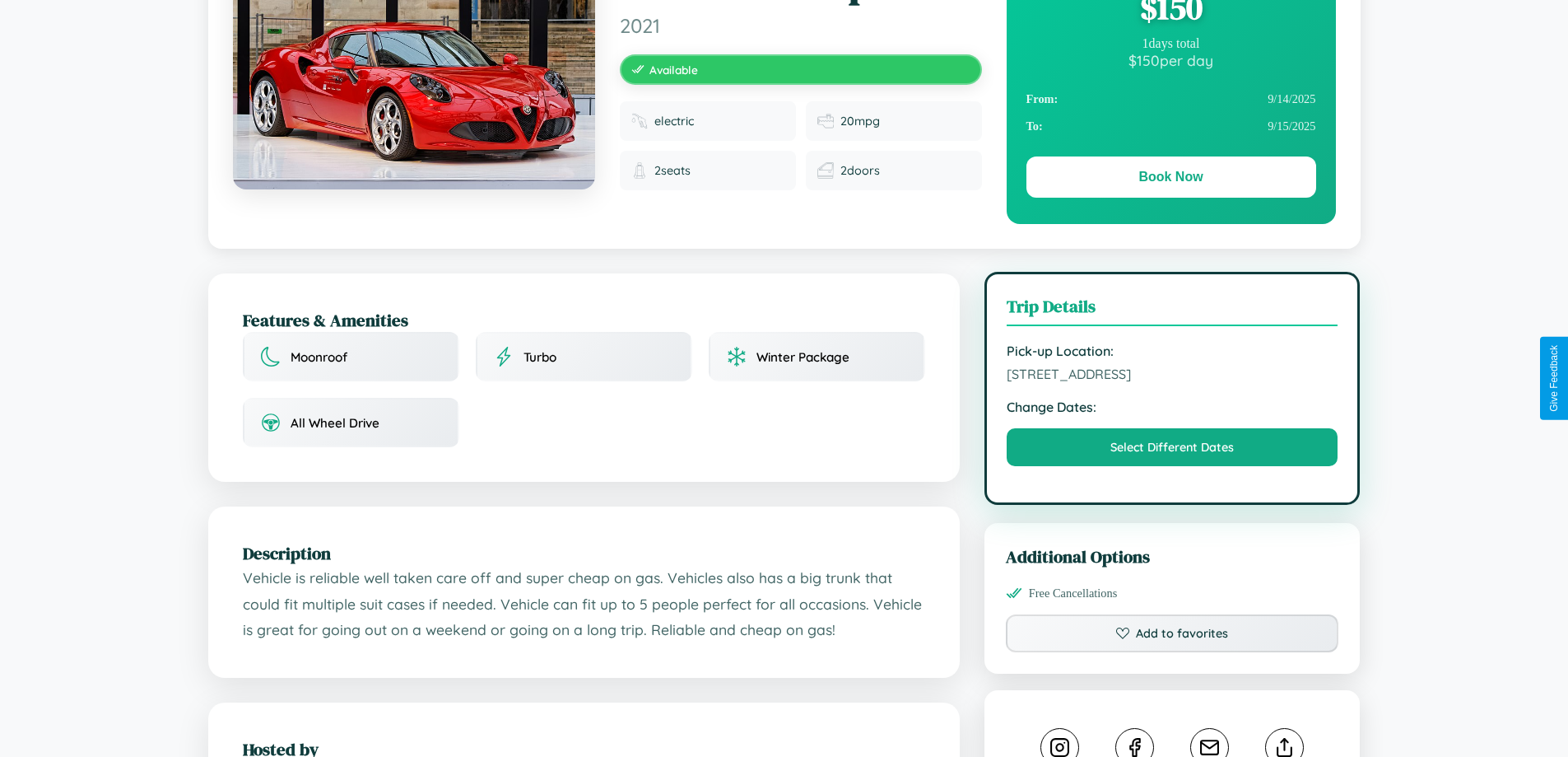
click at [1172, 376] on span "[STREET_ADDRESS]" at bounding box center [1172, 373] width 331 height 17
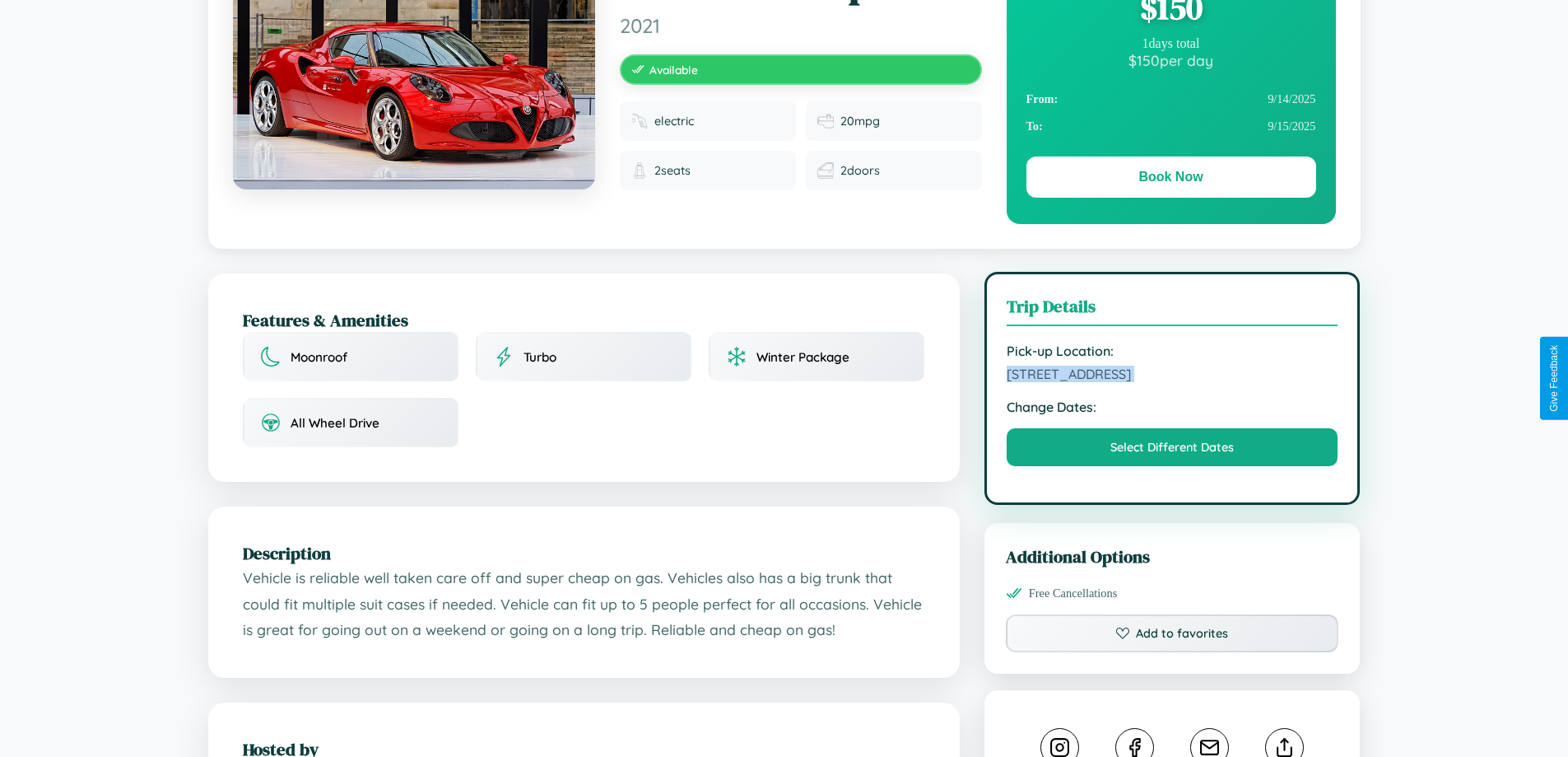
click at [1172, 376] on span "[STREET_ADDRESS]" at bounding box center [1172, 373] width 331 height 17
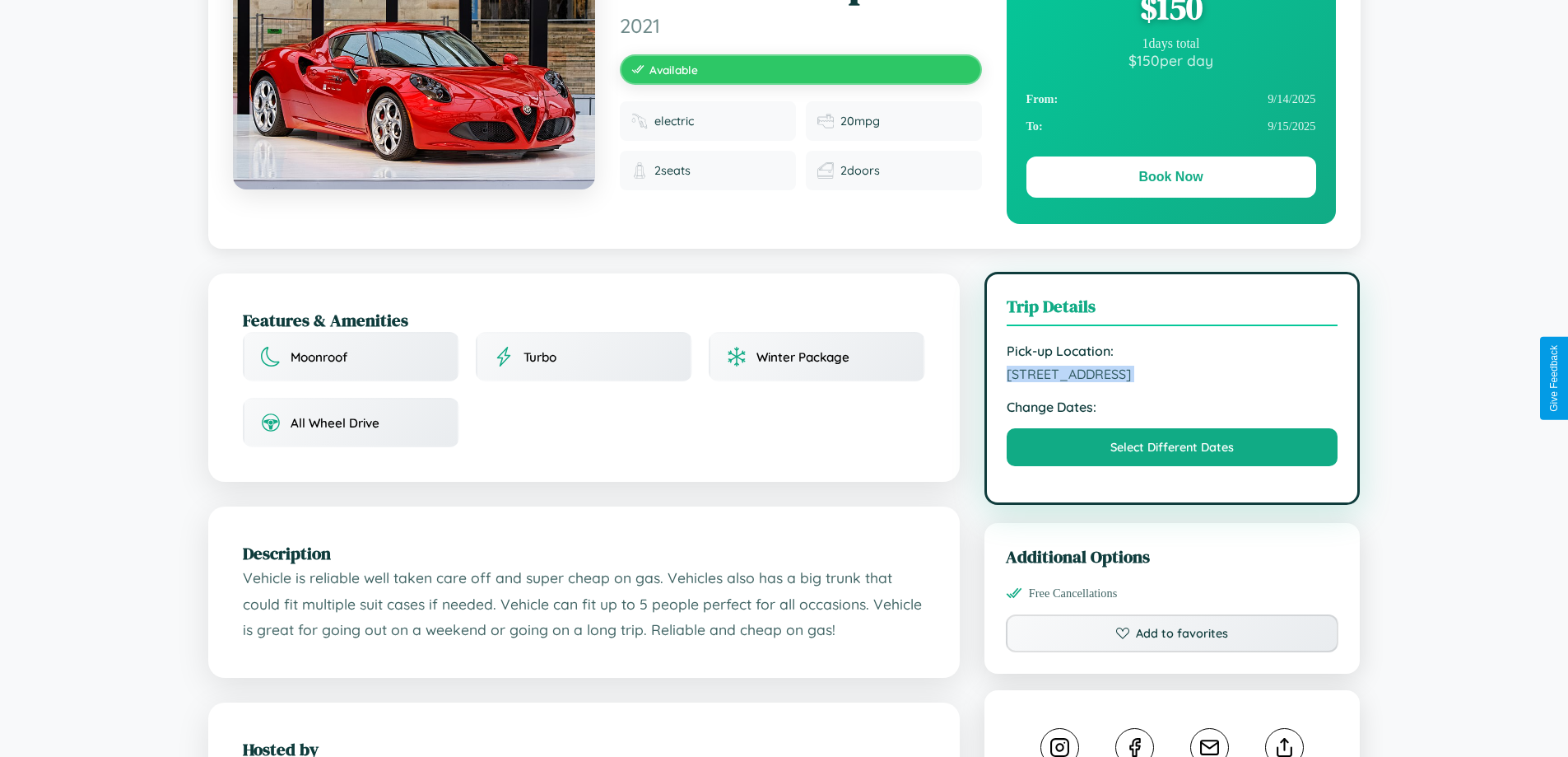
click at [1172, 376] on span "[STREET_ADDRESS]" at bounding box center [1172, 373] width 331 height 17
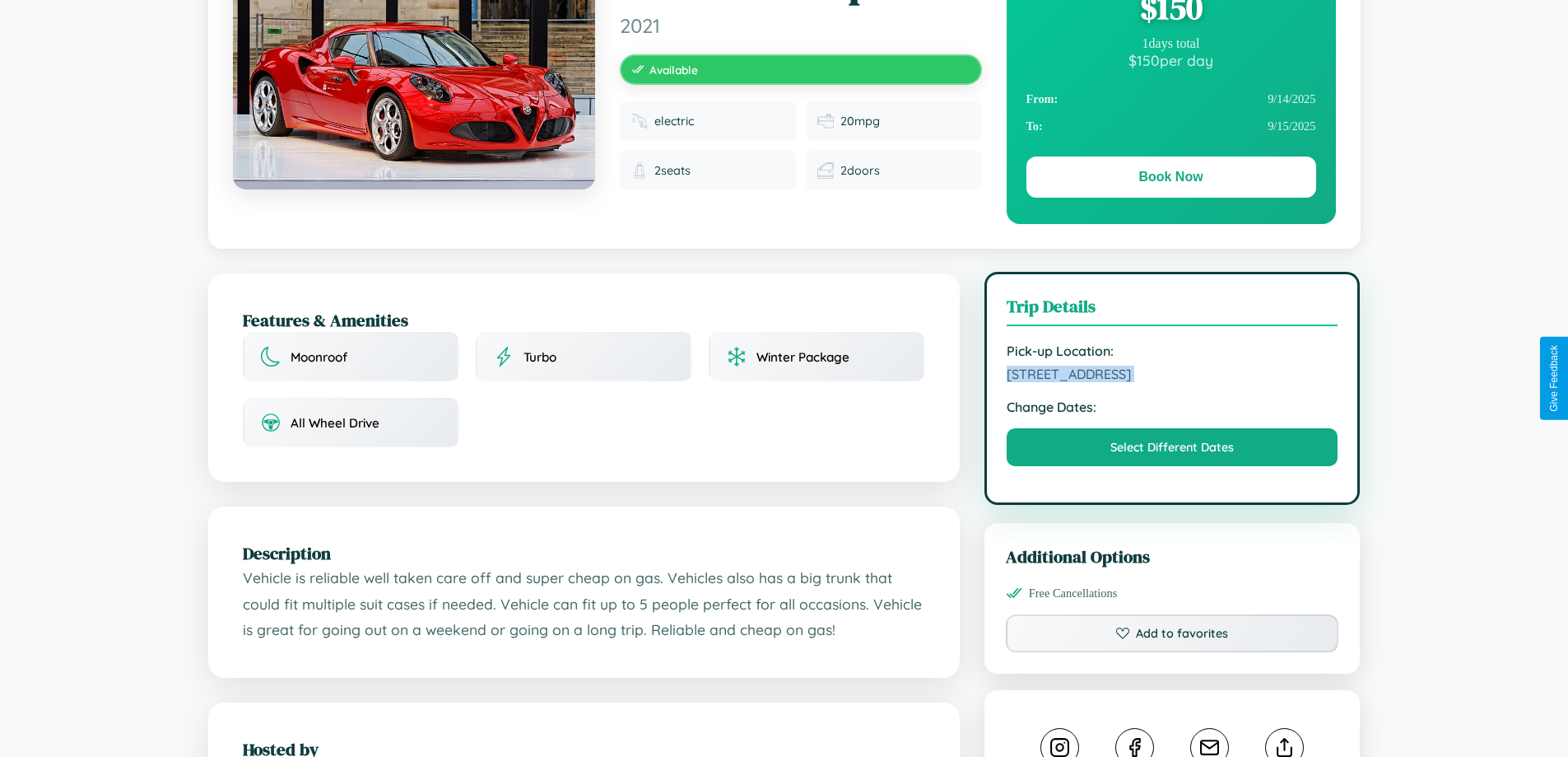
click at [1172, 376] on span "[STREET_ADDRESS]" at bounding box center [1172, 373] width 331 height 17
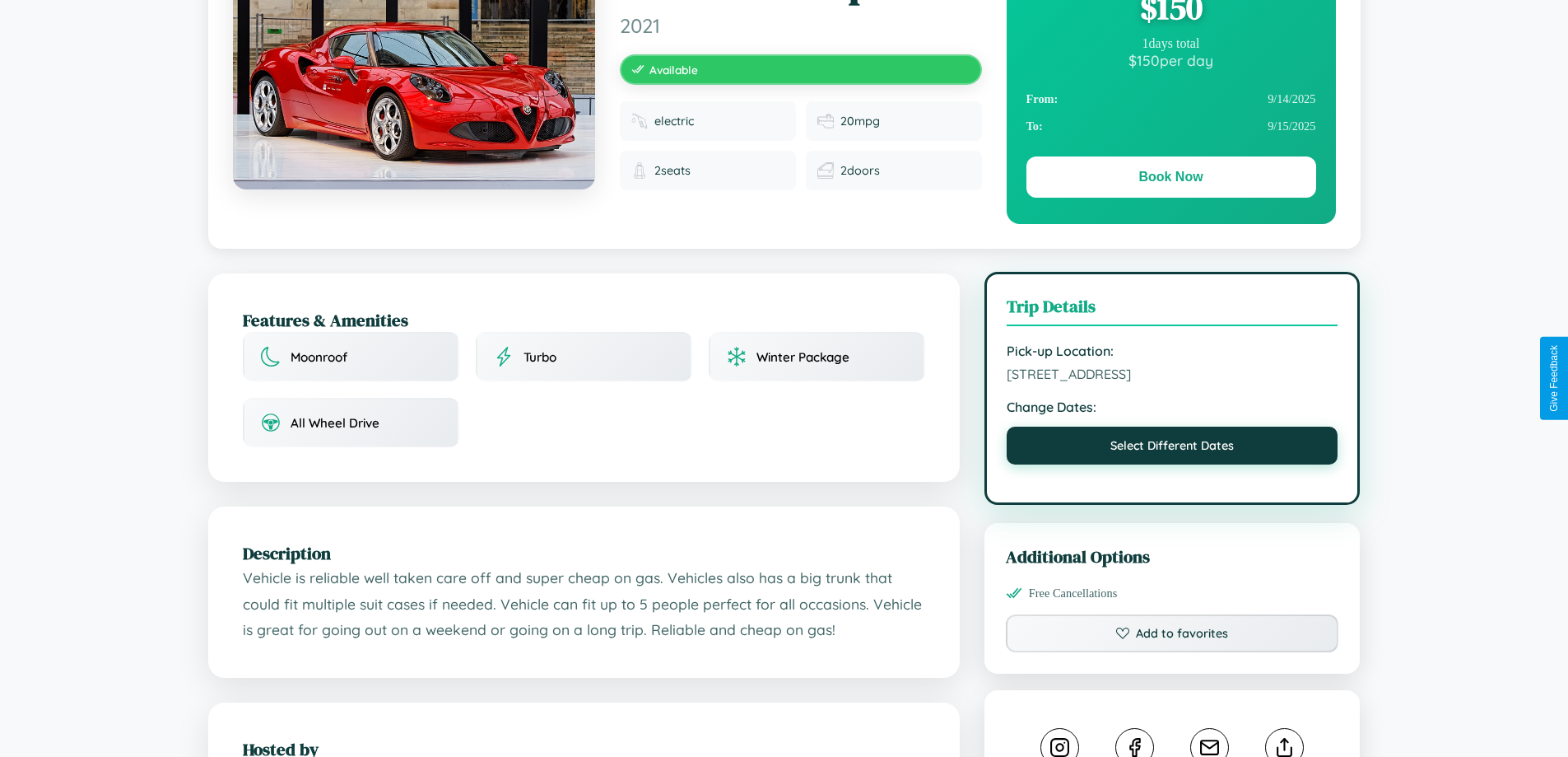
click at [1172, 448] on button "Select Different Dates" at bounding box center [1172, 445] width 331 height 38
select select "*"
select select "****"
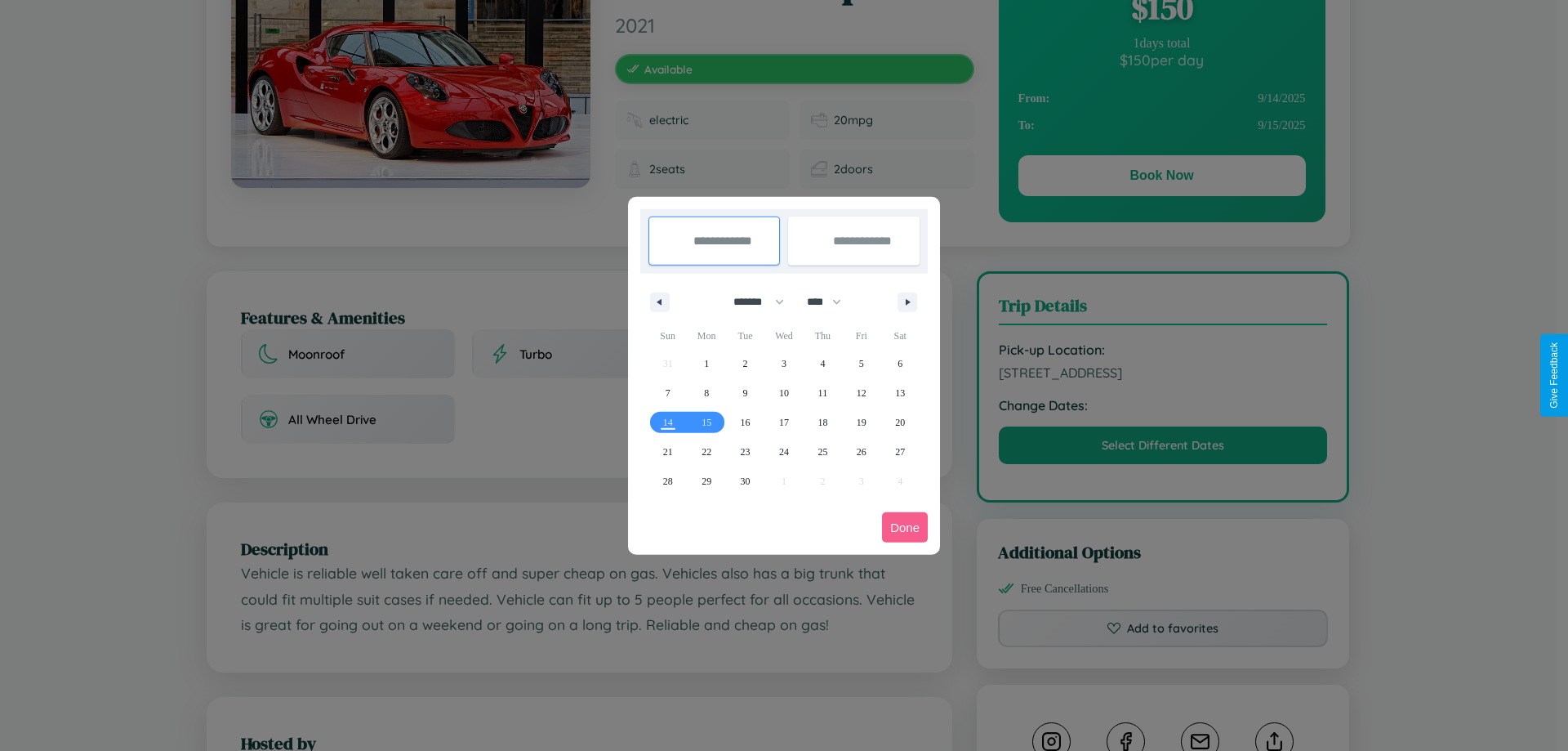
click at [752, 301] on select "******* ******** ***** ***** *** **** **** ****** ********* ******* ******** **…" at bounding box center [756, 301] width 70 height 27
select select "*"
drag, startPoint x: 831, startPoint y: 301, endPoint x: 784, endPoint y: 328, distance: 54.2
click at [831, 301] on select "**** **** **** **** **** **** **** **** **** **** **** **** **** **** **** ****…" at bounding box center [823, 301] width 49 height 27
select select "****"
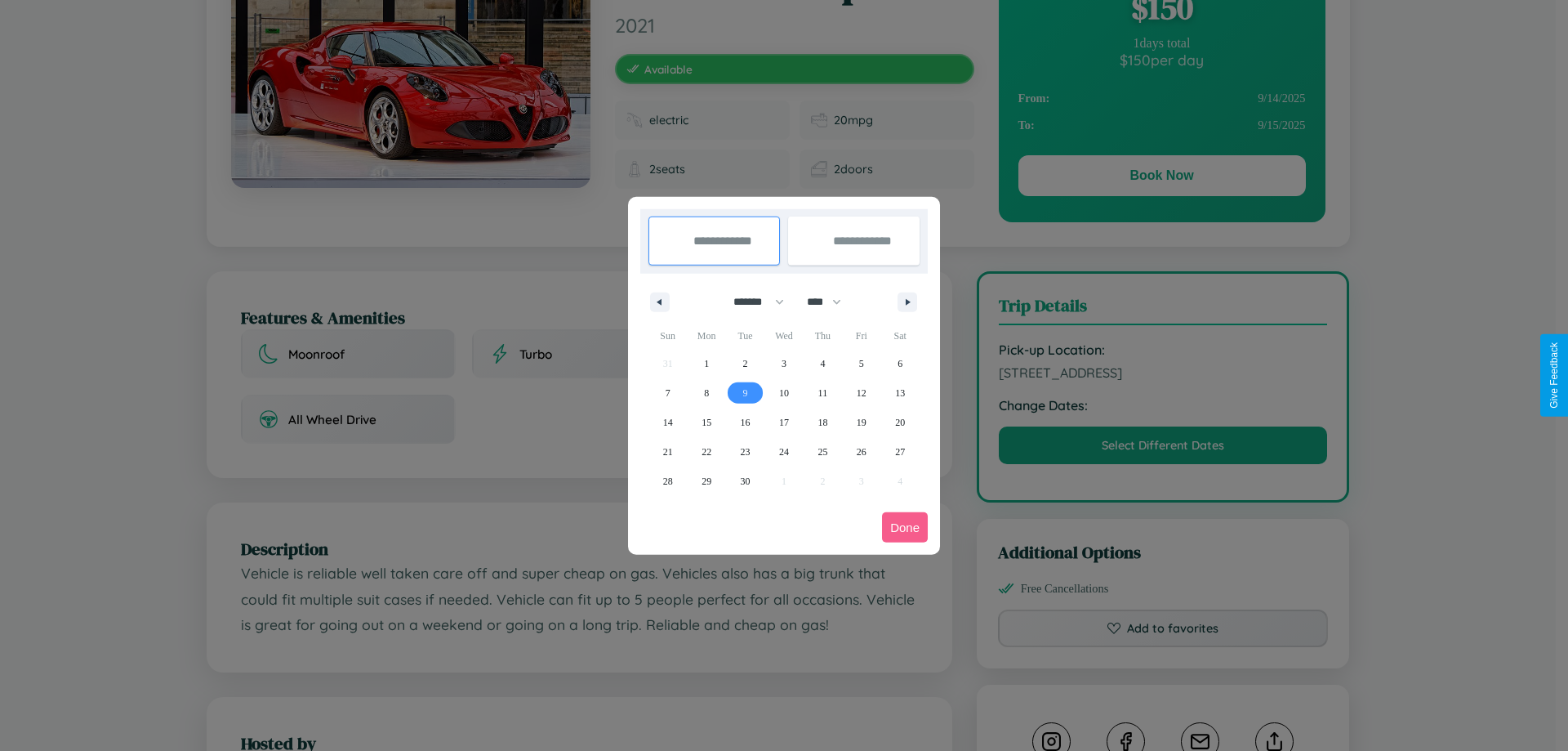
click at [745, 392] on span "9" at bounding box center [745, 393] width 5 height 29
type input "**********"
click at [667, 421] on span "14" at bounding box center [668, 422] width 10 height 29
type input "**********"
click at [905, 527] on button "Done" at bounding box center [905, 527] width 46 height 30
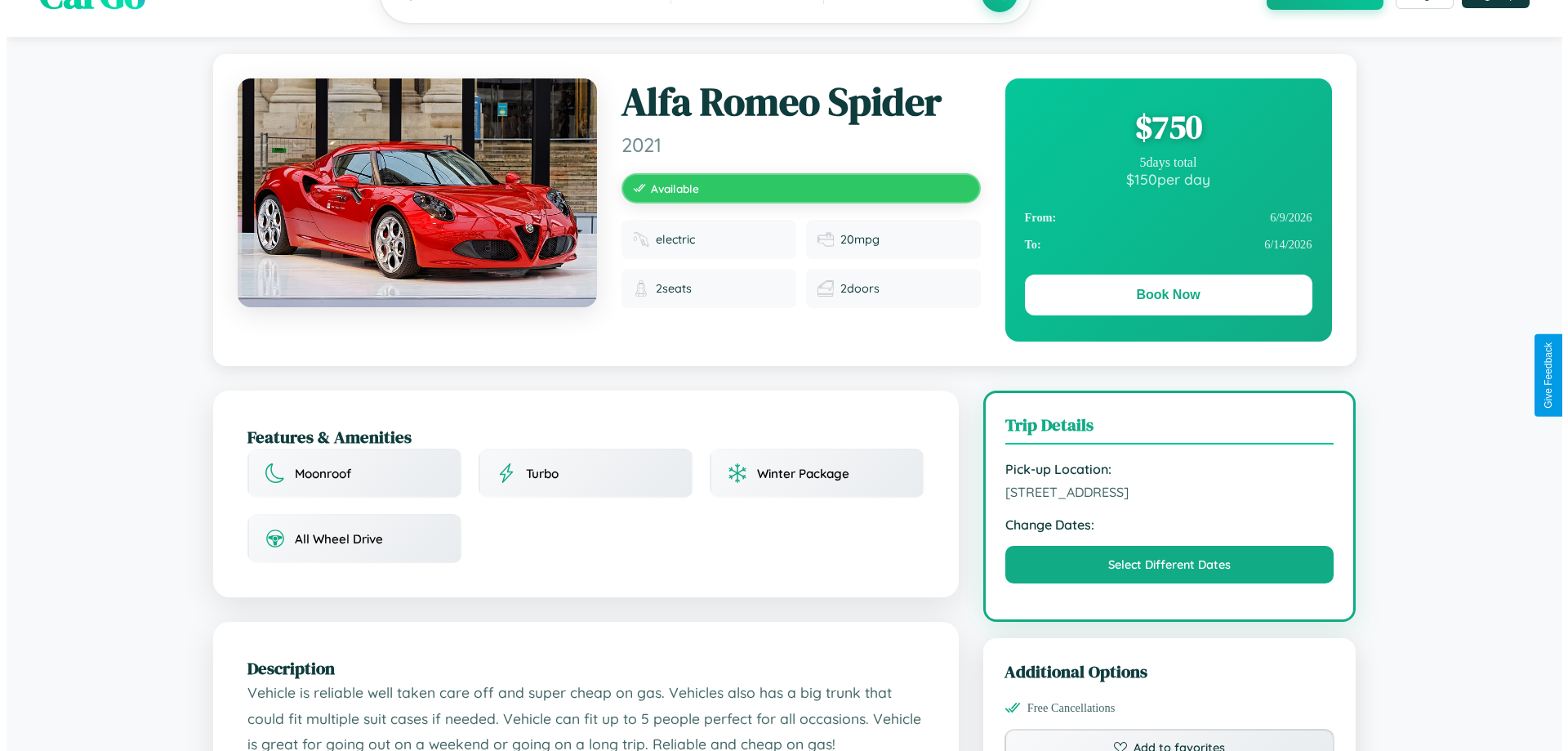
scroll to position [0, 0]
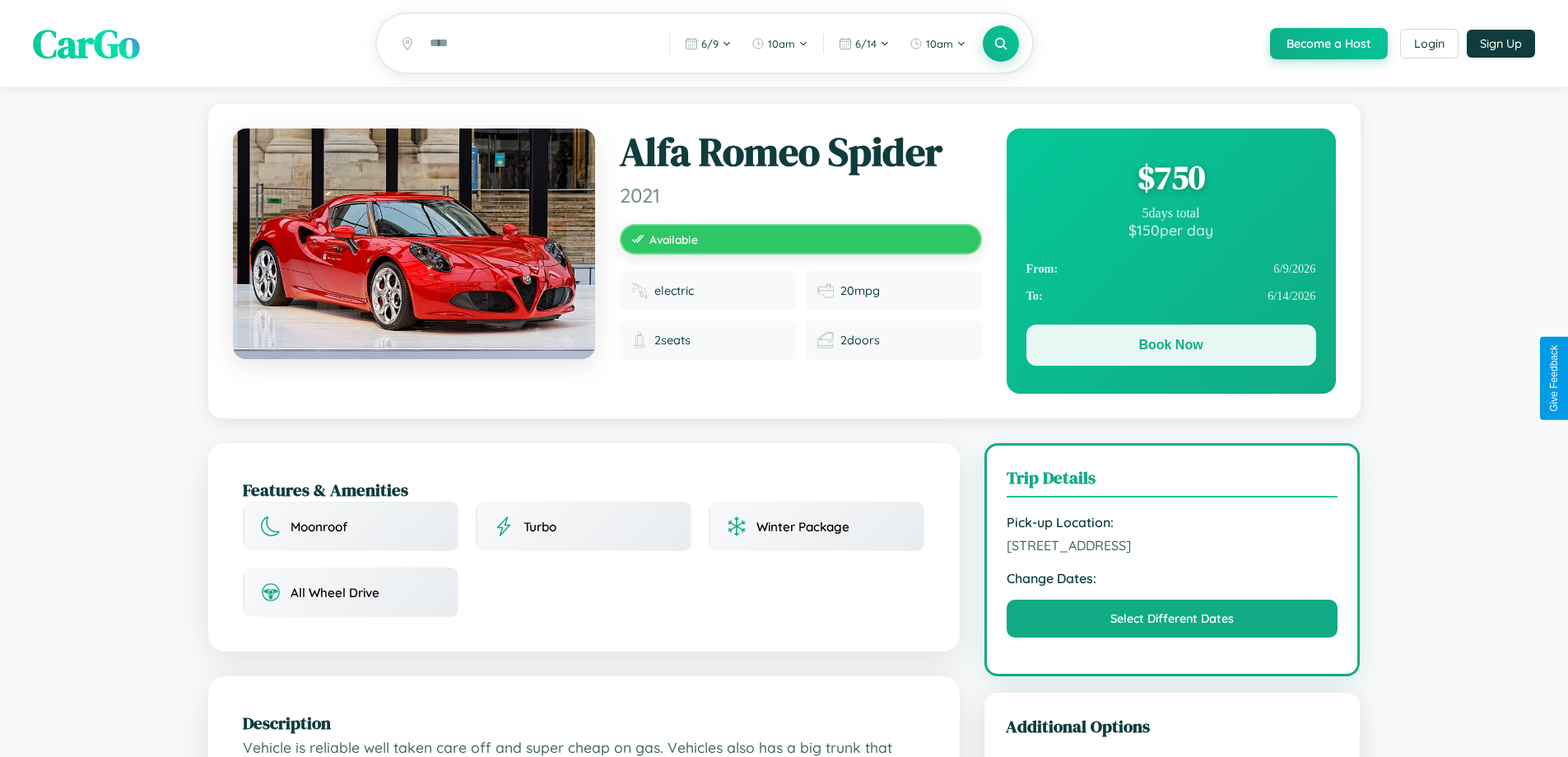
click at [1170, 347] on button "Book Now" at bounding box center [1171, 345] width 290 height 42
